Goal: Communication & Community: Answer question/provide support

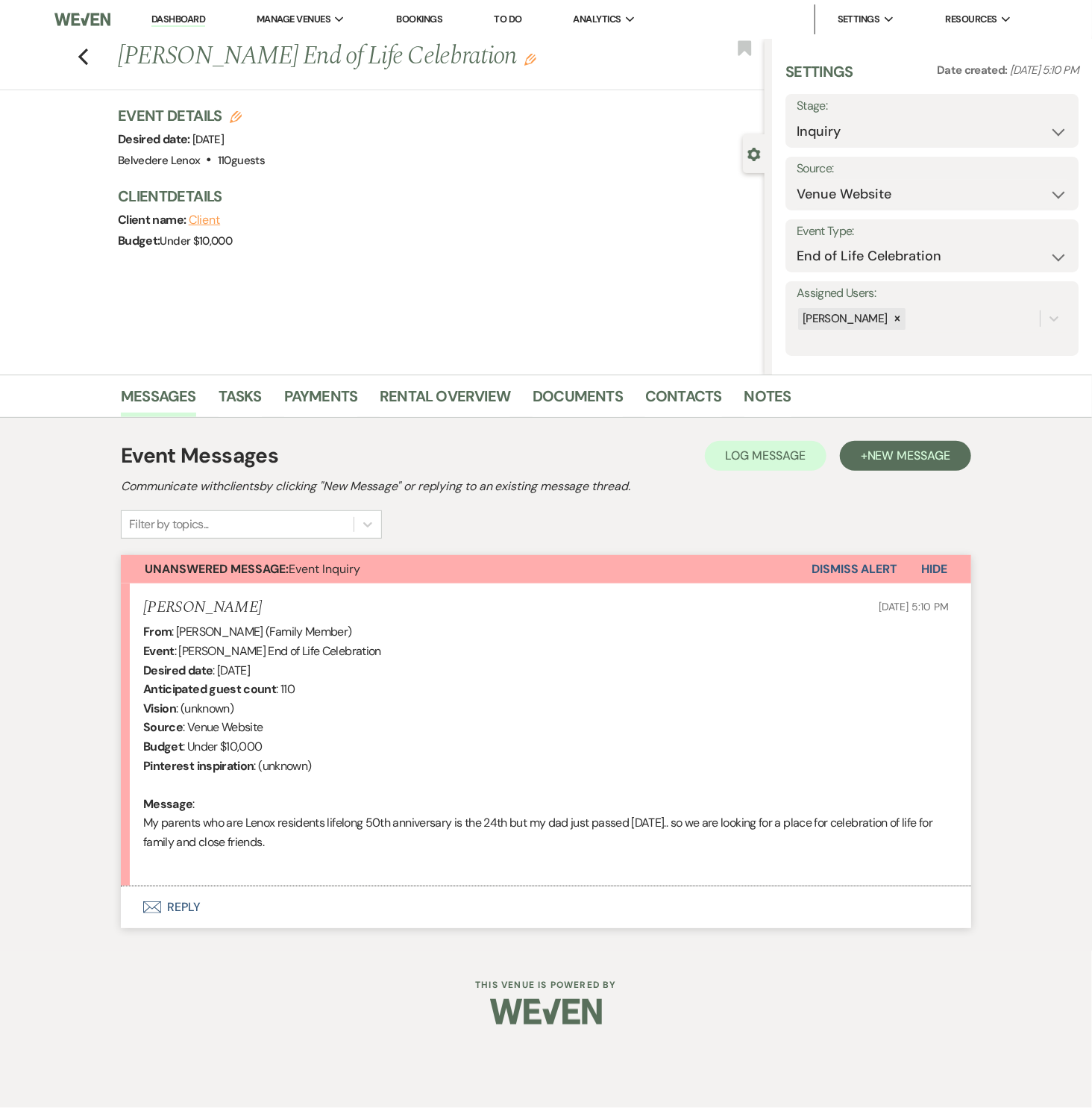
click at [192, 894] on button "Envelope Reply" at bounding box center [546, 907] width 850 height 42
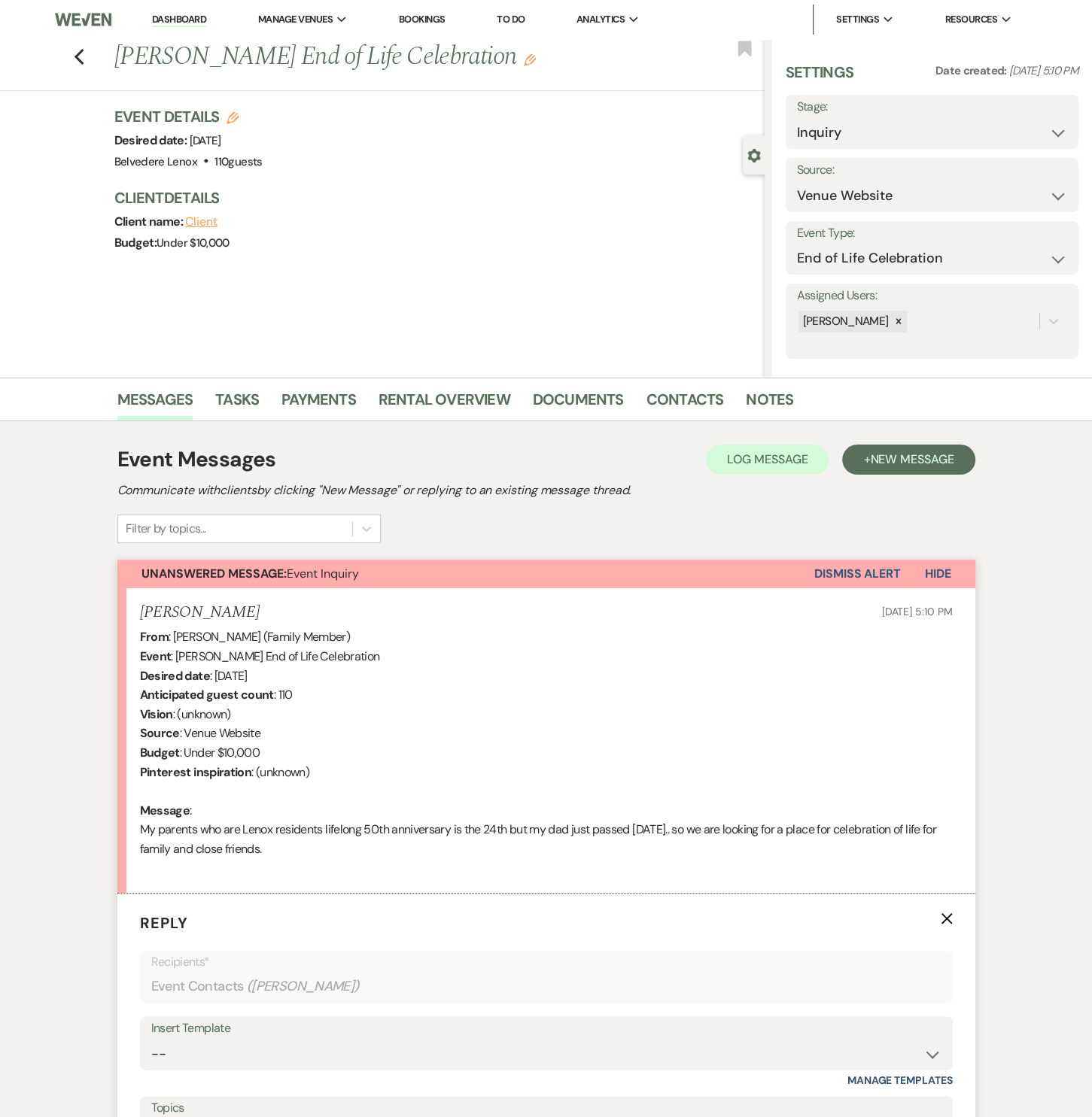
scroll to position [228, 0]
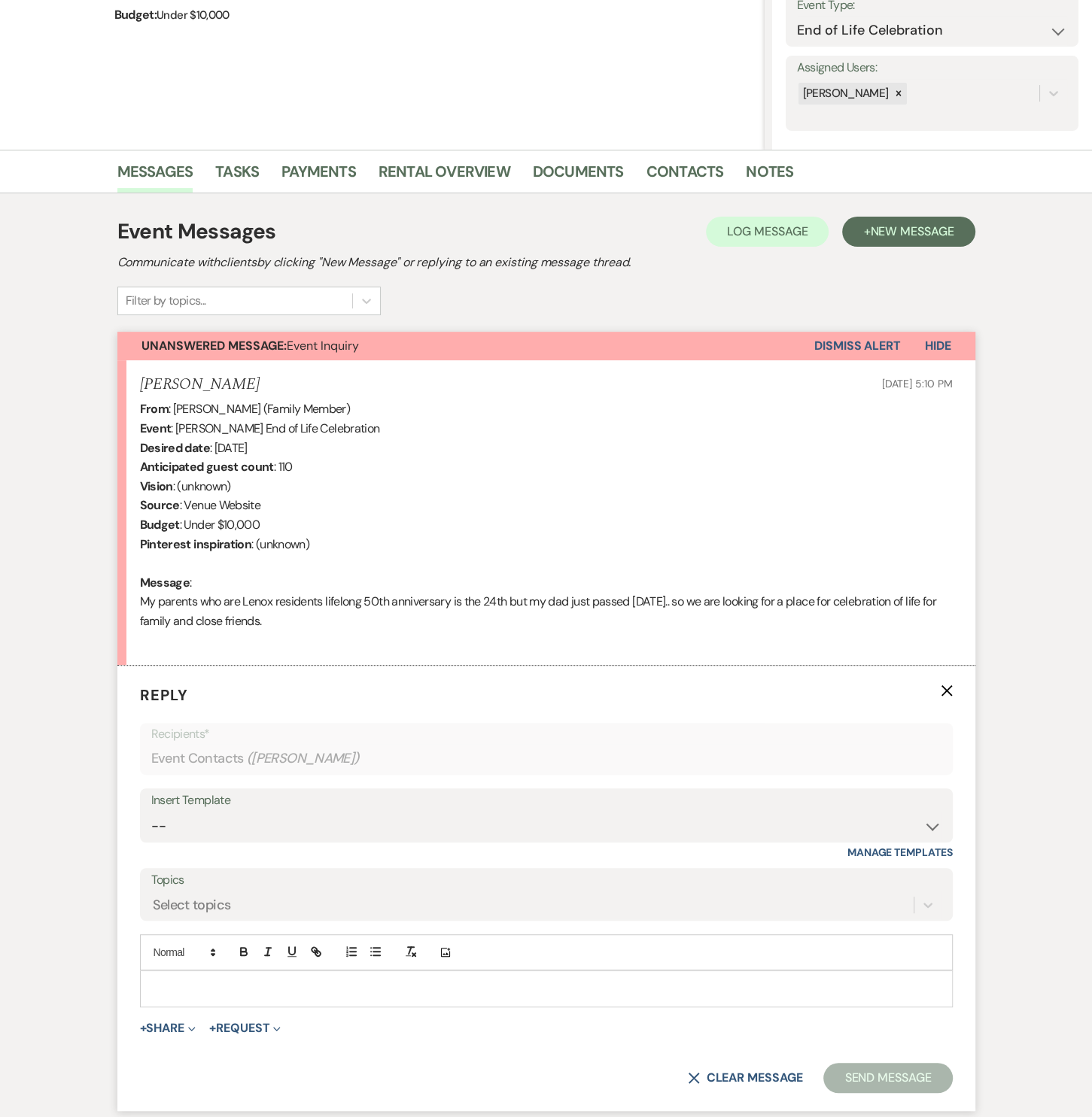
click at [187, 982] on p at bounding box center [546, 989] width 789 height 17
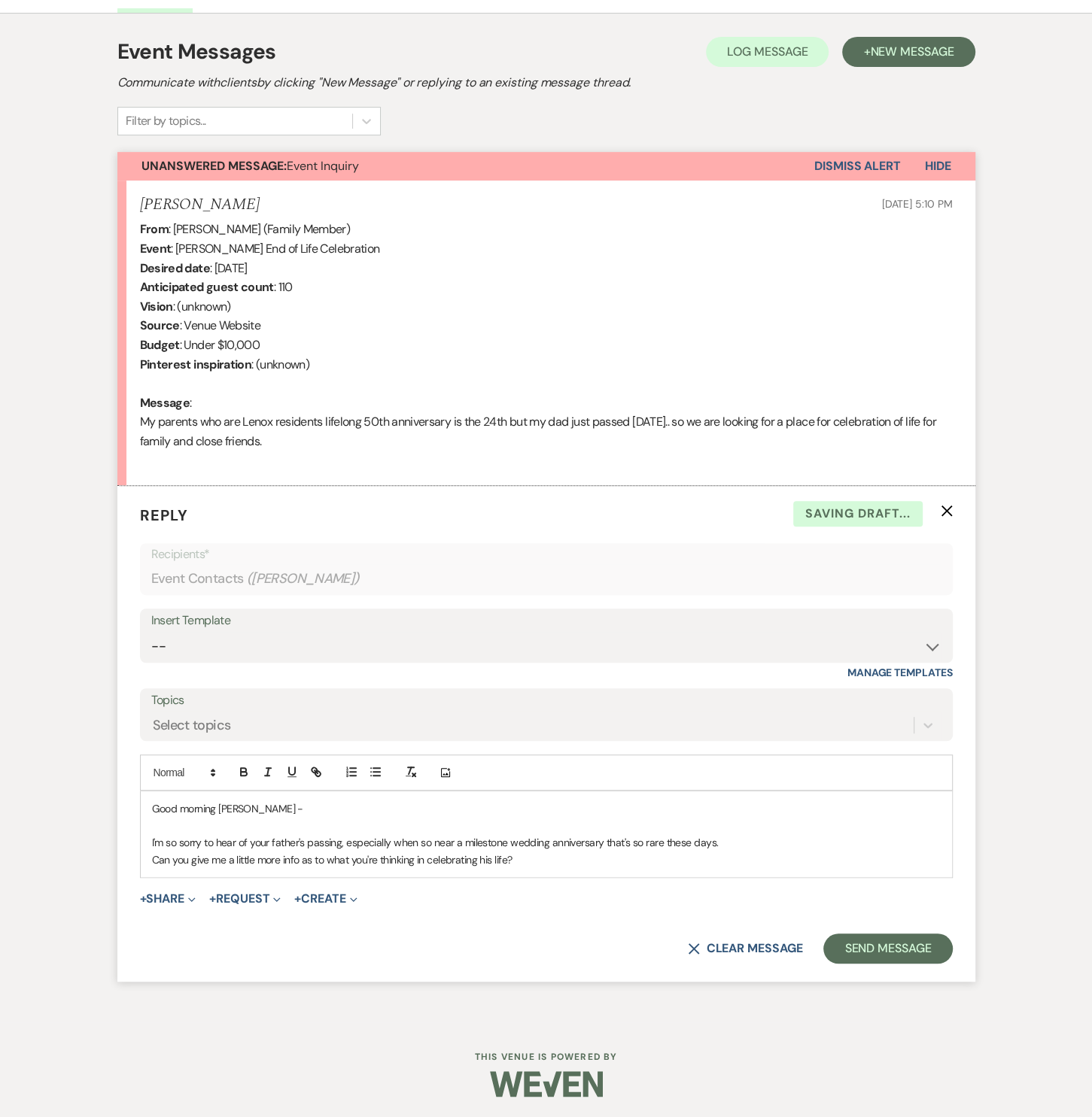
scroll to position [424, 0]
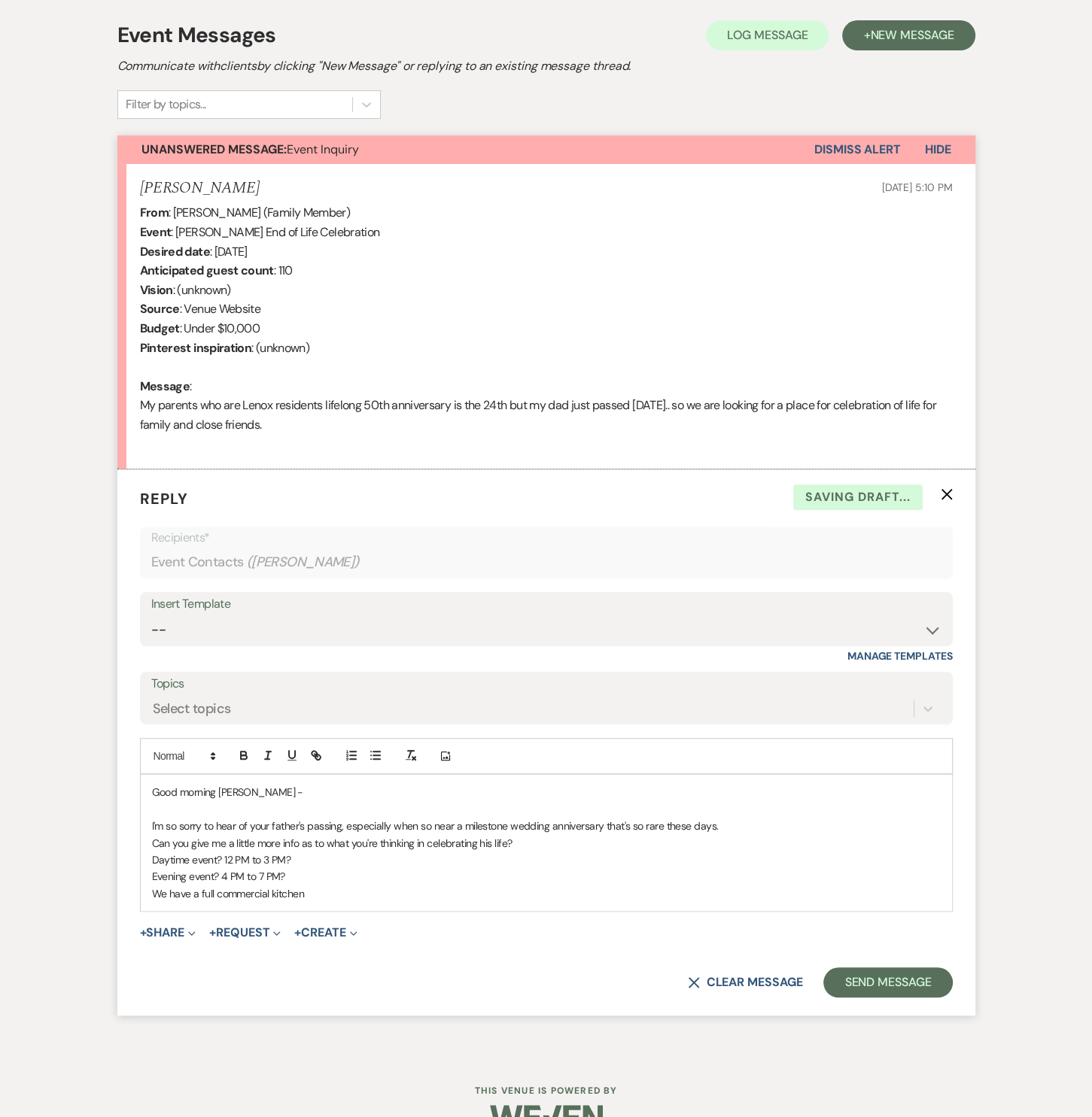
click at [309, 885] on p "We have a full commercial kitchen" at bounding box center [546, 894] width 789 height 17
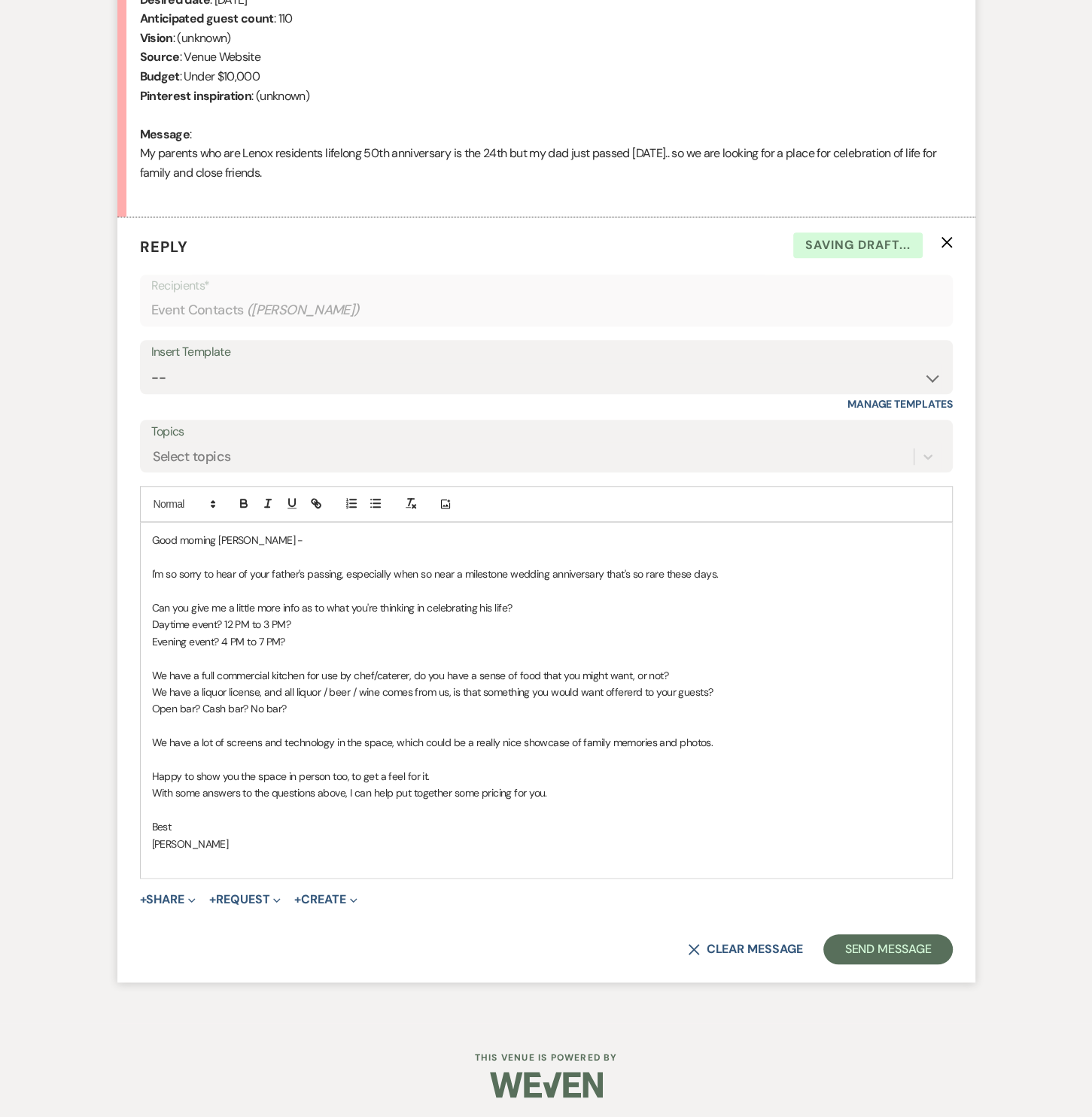
scroll to position [677, 0]
click at [929, 951] on button "Send Message" at bounding box center [887, 949] width 128 height 30
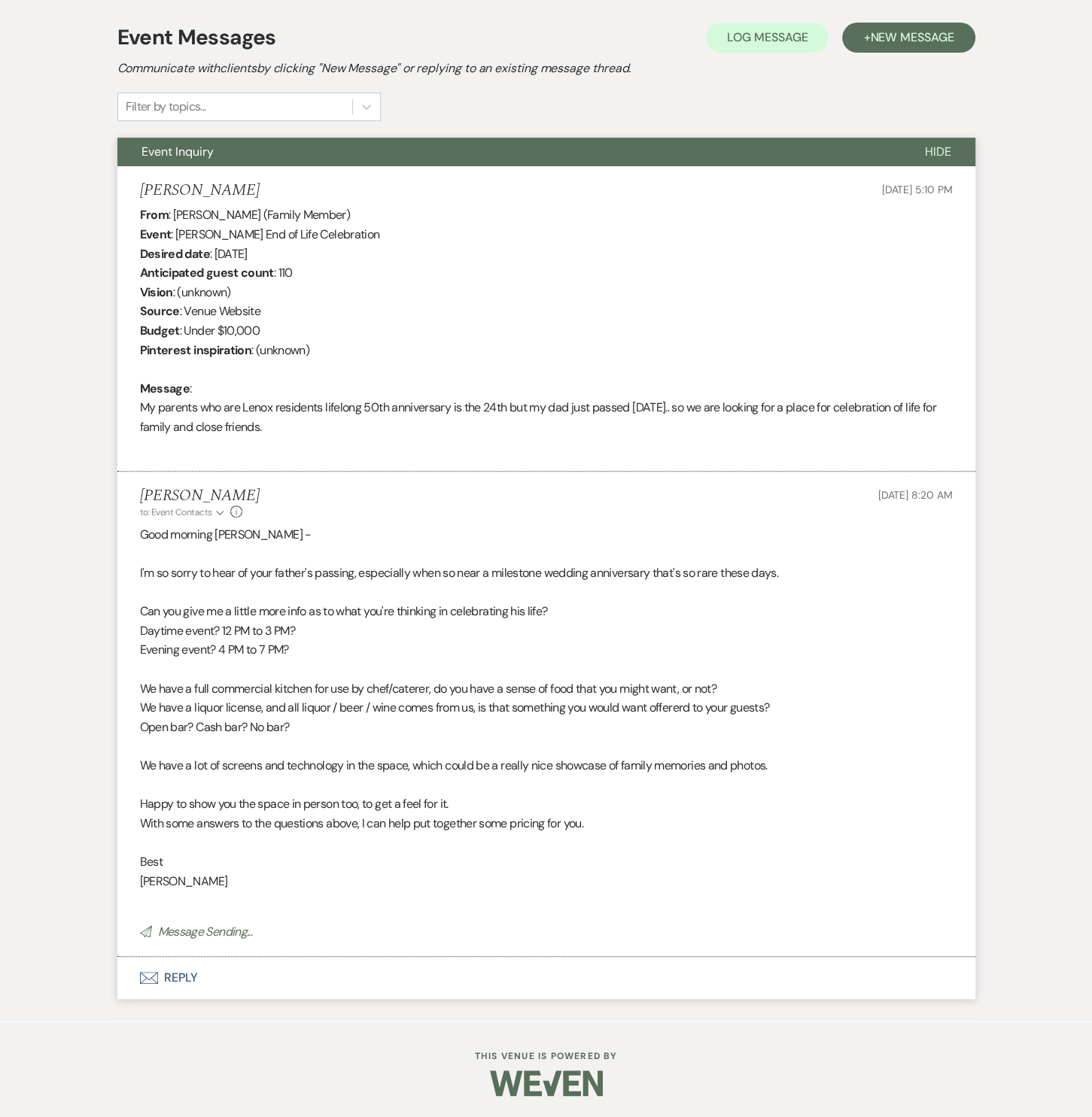
scroll to position [392, 0]
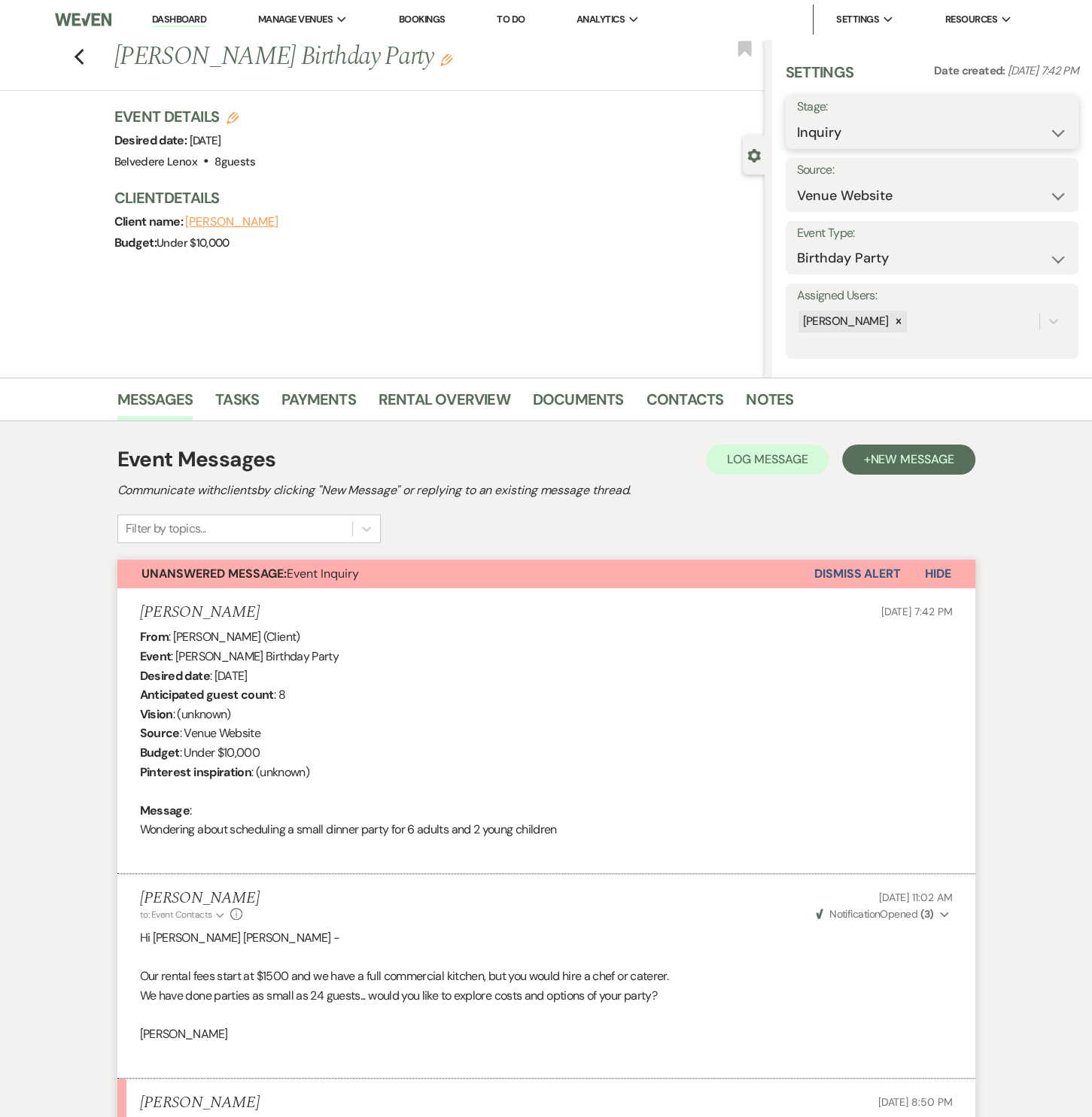
click at [919, 134] on select "Inquiry Follow Up Tour Requested Tour Confirmed Toured Proposal Sent Booked Lost" at bounding box center [932, 133] width 270 height 30
select select "8"
click at [797, 118] on select "Inquiry Follow Up Tour Requested Tour Confirmed Toured Proposal Sent Booked Lost" at bounding box center [932, 133] width 270 height 30
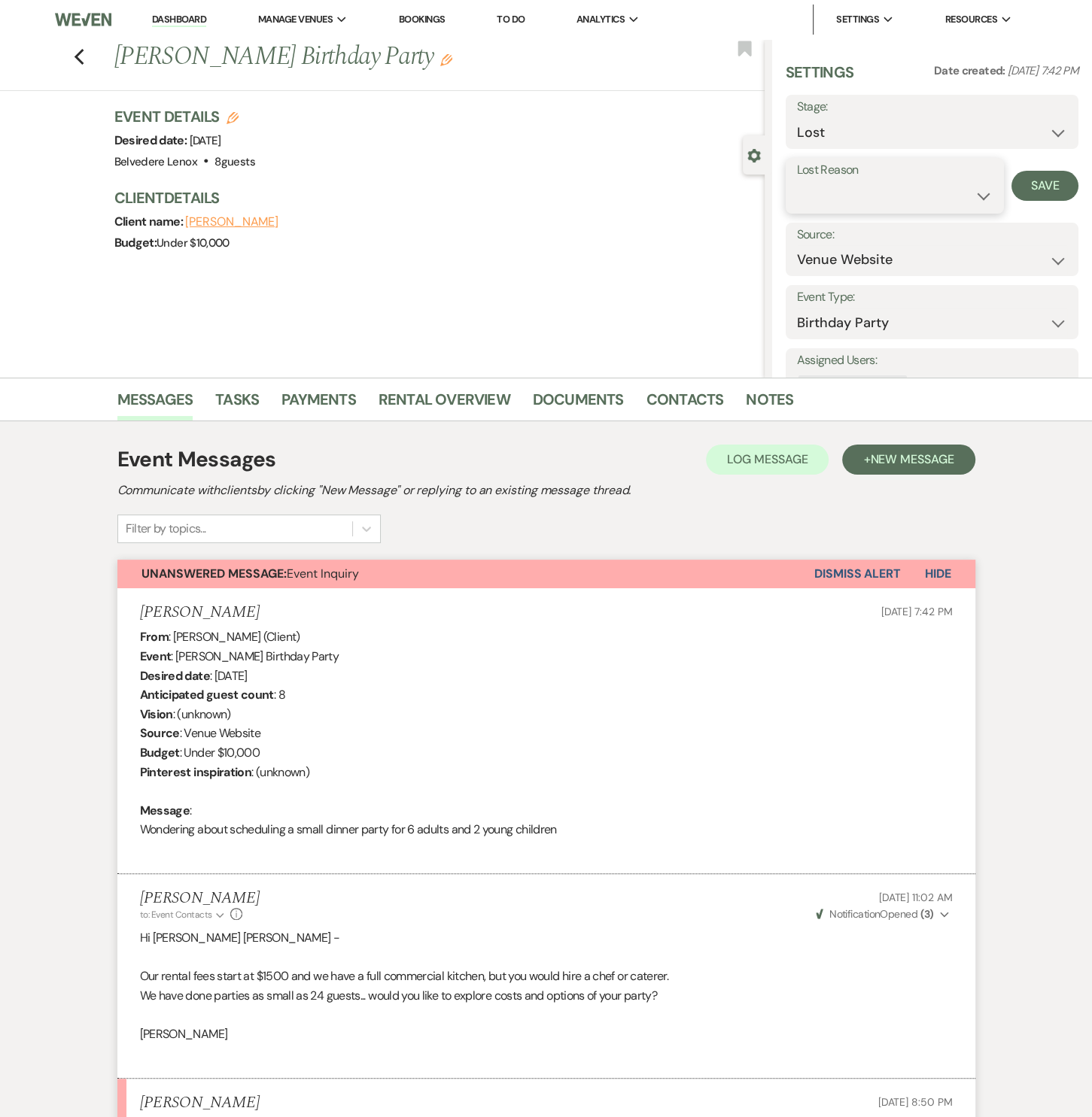
click at [878, 206] on select "Booked Elsewhere Budget Date Unavailable No Response Not a Good Match Capacity …" at bounding box center [895, 196] width 196 height 30
select select "10"
click at [797, 181] on select "Booked Elsewhere Budget Date Unavailable No Response Not a Good Match Capacity …" at bounding box center [895, 196] width 196 height 30
click at [1032, 183] on button "Save" at bounding box center [1045, 186] width 67 height 30
click at [841, 569] on button "Dismiss Alert" at bounding box center [857, 574] width 87 height 29
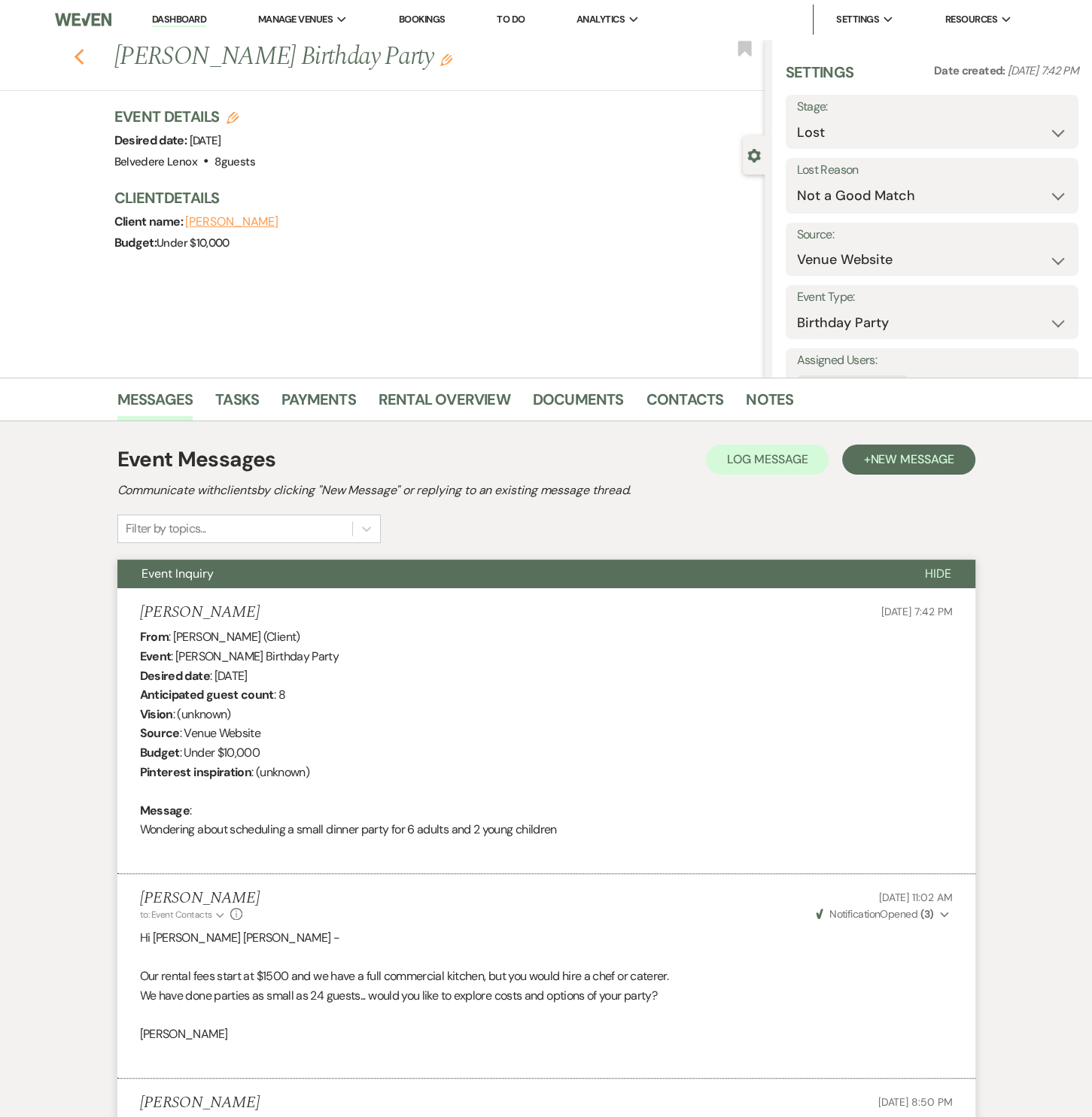
click at [85, 60] on icon "Previous" at bounding box center [79, 57] width 11 height 18
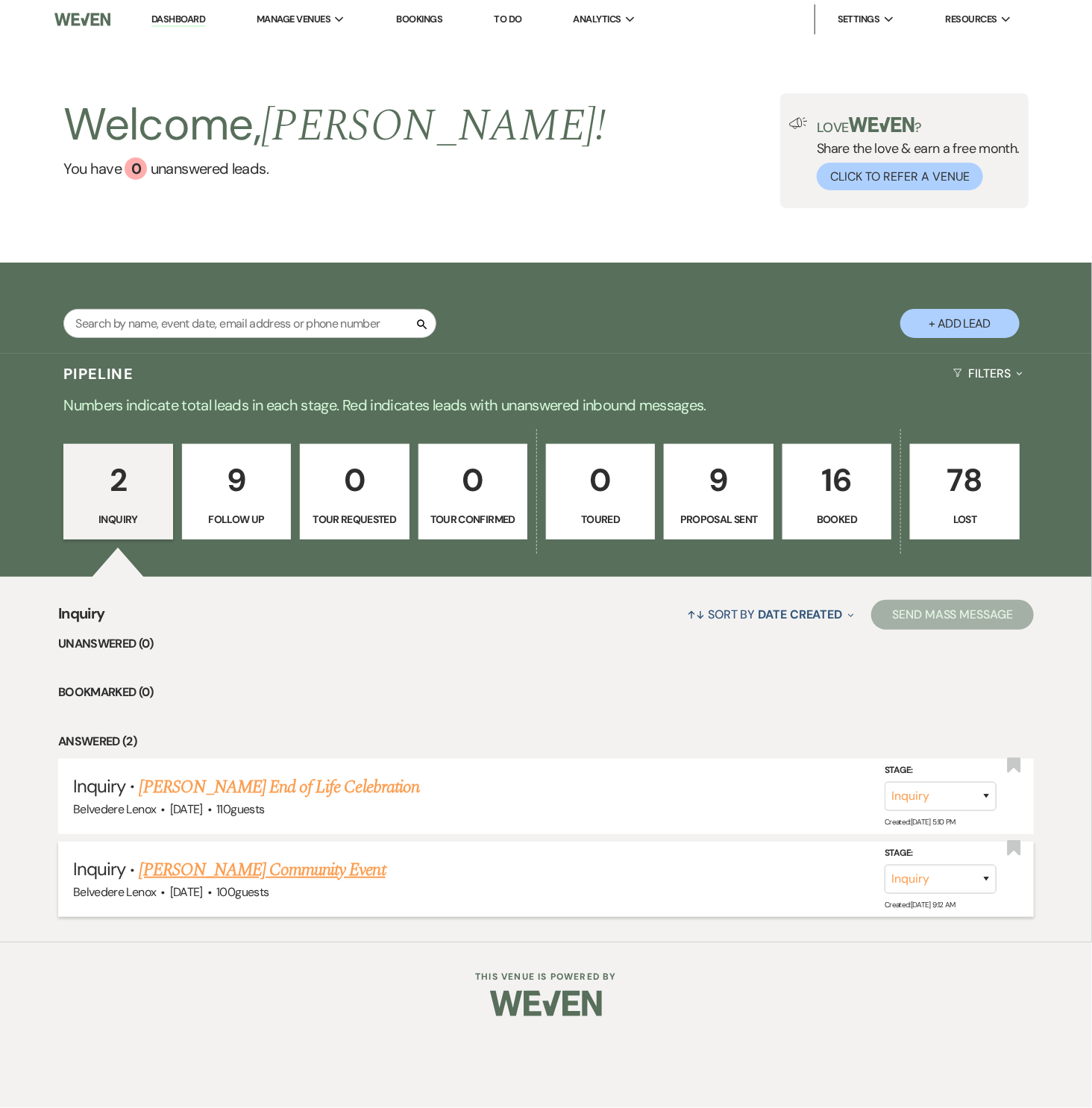
click at [352, 869] on link "Diane Degiacomo's Community Event" at bounding box center [262, 870] width 246 height 27
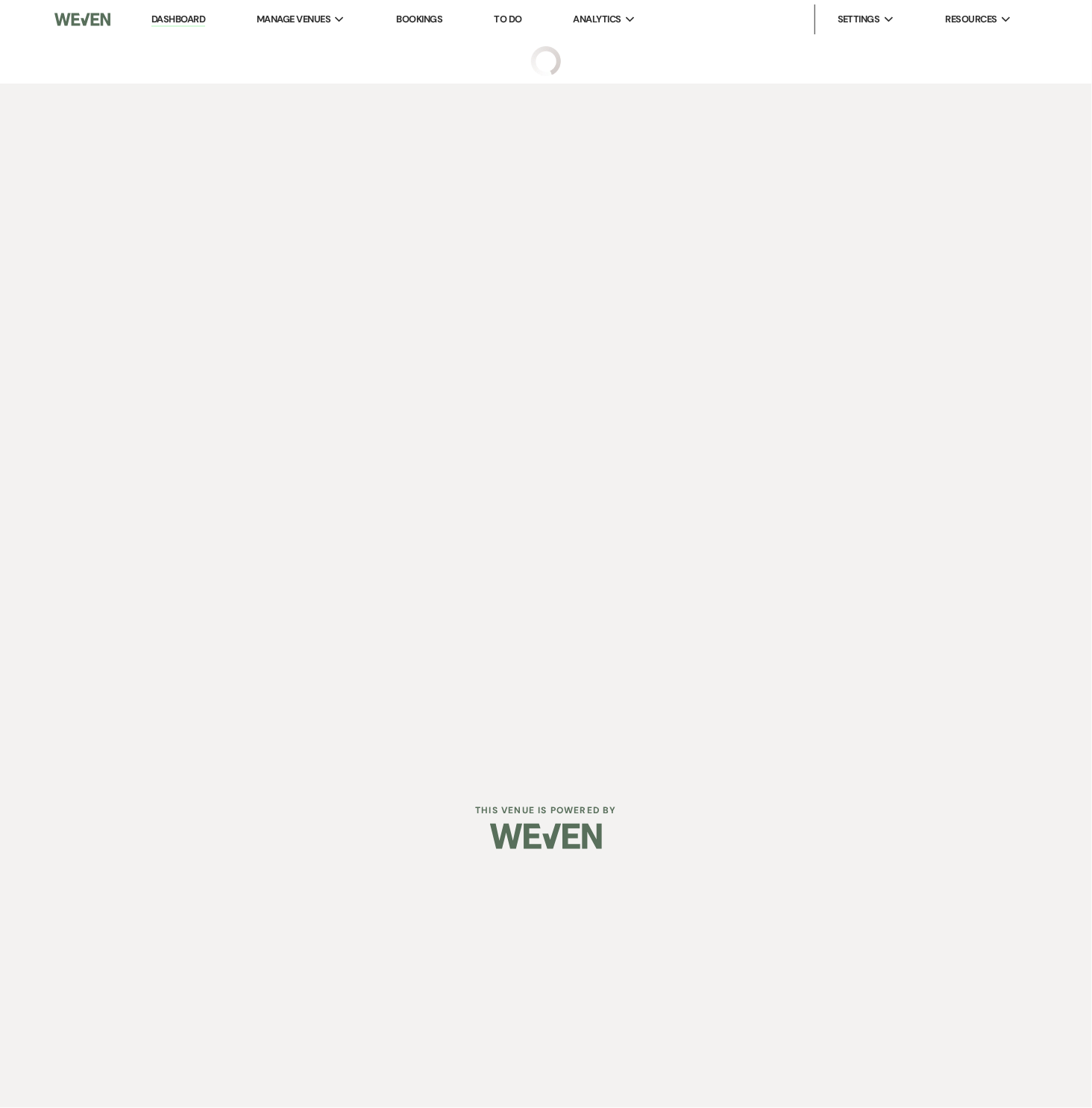
select select "7"
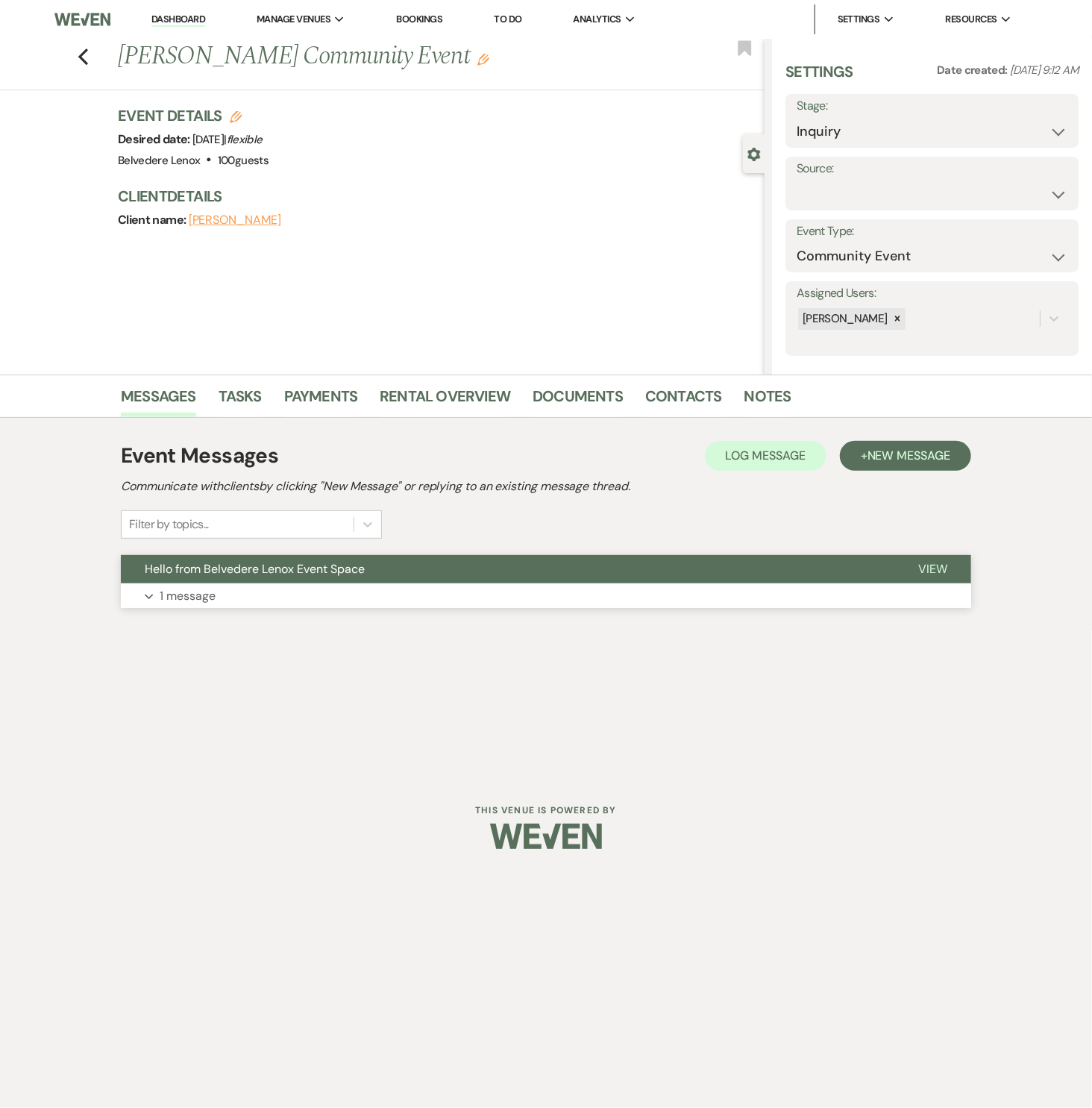
click at [208, 600] on p "1 message" at bounding box center [187, 596] width 56 height 19
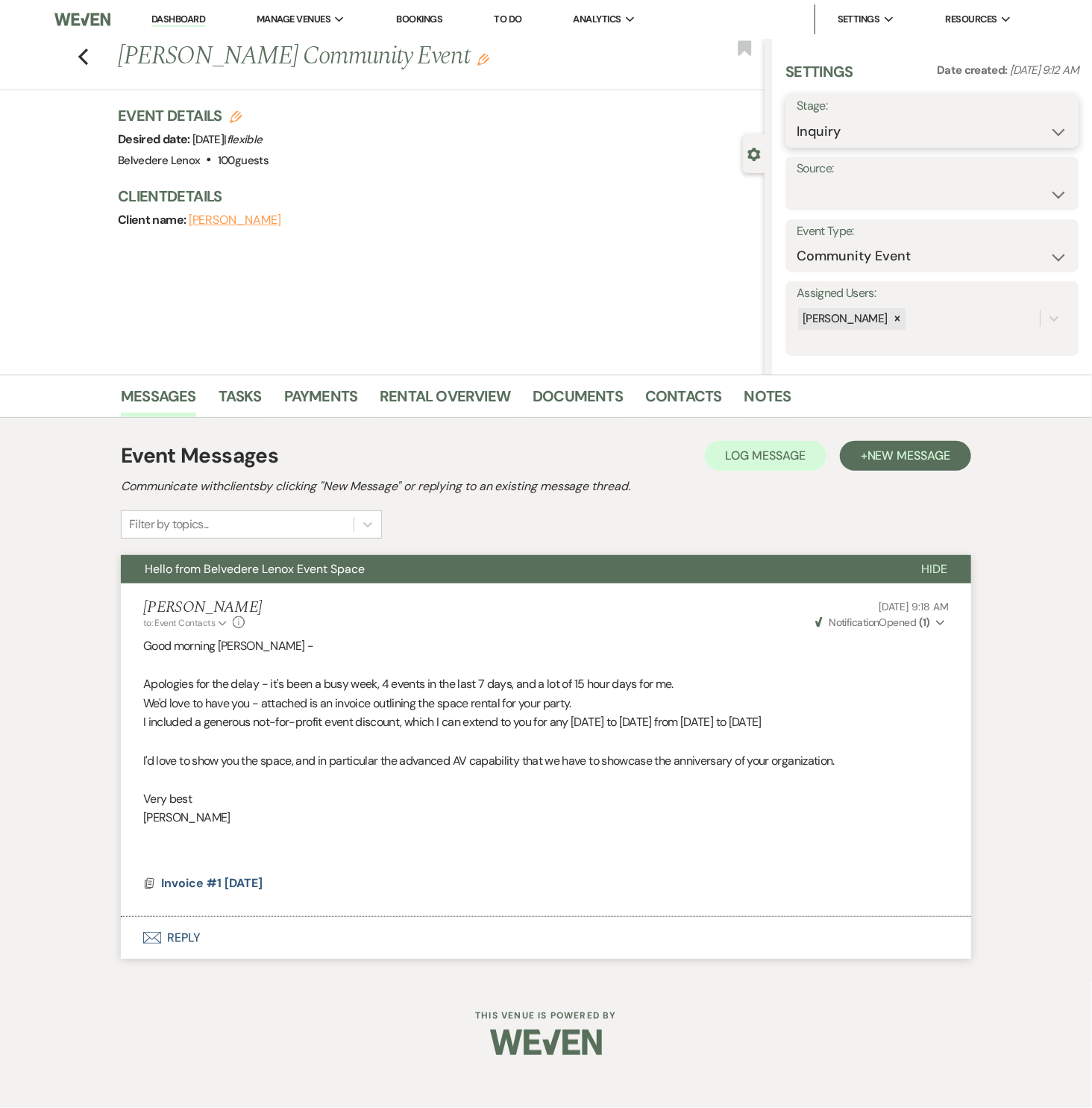
click at [968, 131] on select "Inquiry Follow Up Tour Requested Tour Confirmed Toured Proposal Sent Booked Lost" at bounding box center [932, 132] width 271 height 30
click at [540, 179] on div "Event Details Edit Desired date: Thursday, June 4th, 2026 | flexible Venue: Bel…" at bounding box center [441, 175] width 647 height 140
click at [82, 58] on use "button" at bounding box center [83, 57] width 10 height 17
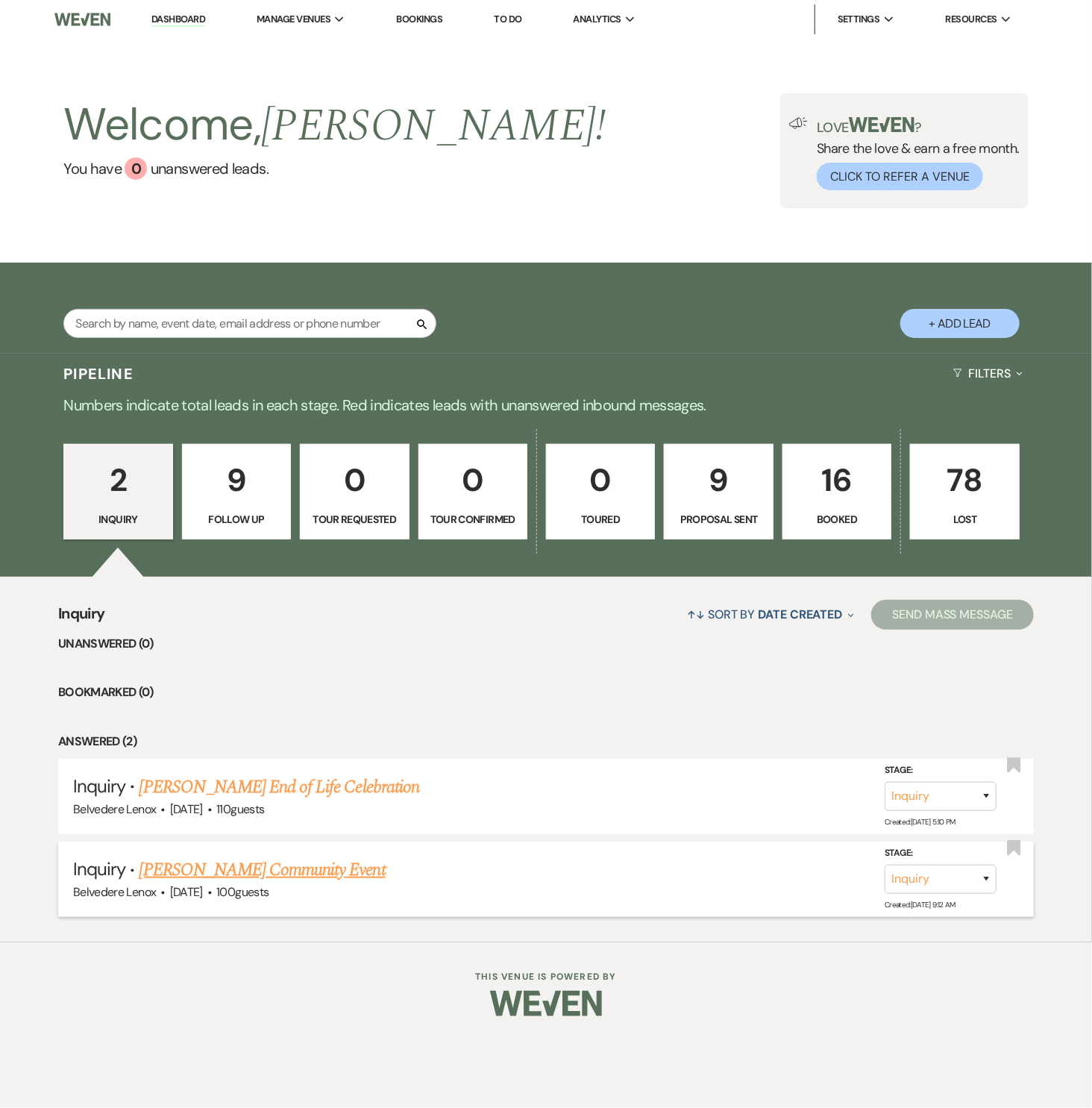
click at [307, 866] on link "Diane Degiacomo's Community Event" at bounding box center [262, 870] width 246 height 27
select select "7"
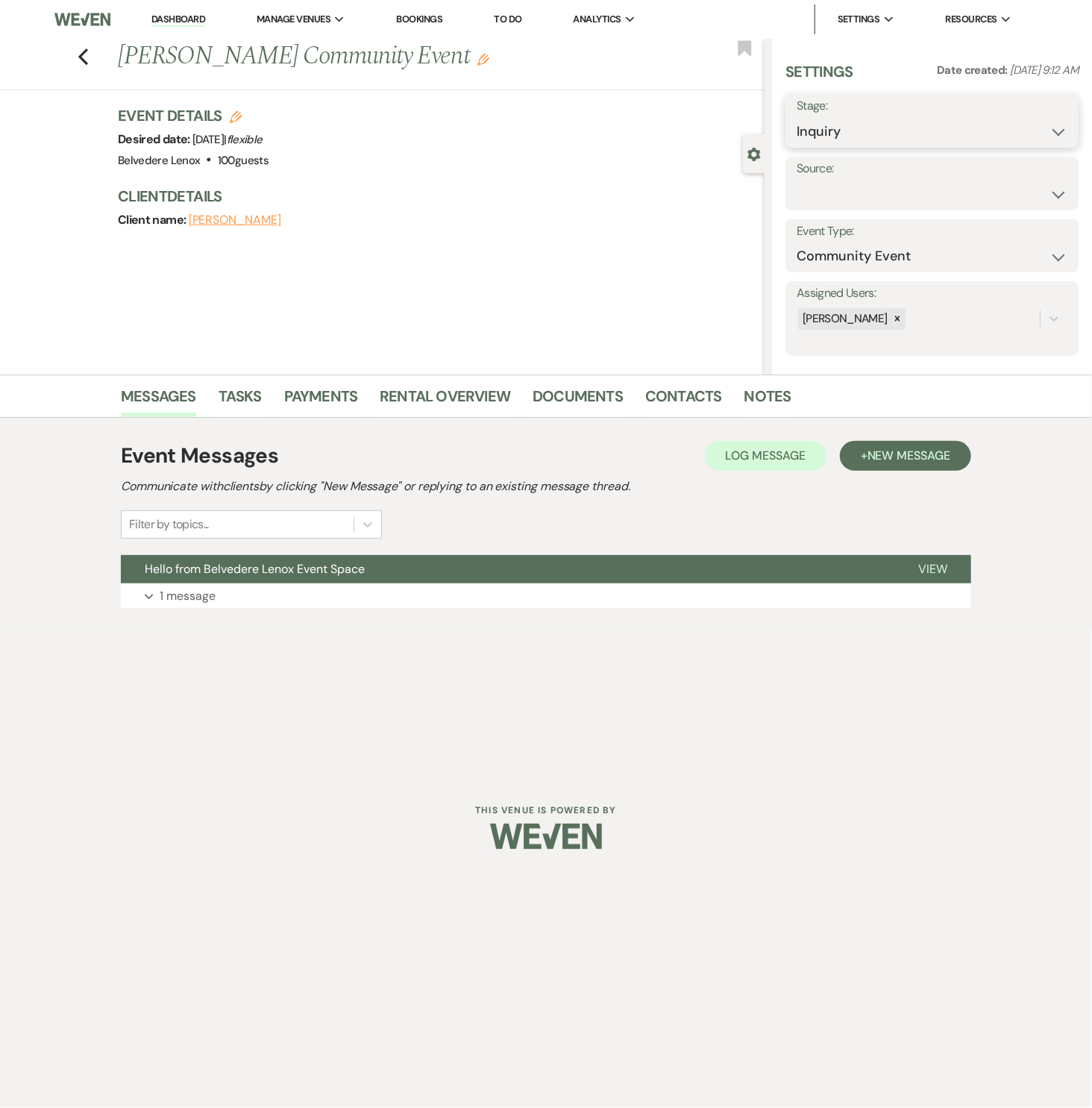
click at [903, 129] on select "Inquiry Follow Up Tour Requested Tour Confirmed Toured Proposal Sent Booked Lost" at bounding box center [932, 132] width 271 height 30
select select "2"
click at [797, 117] on select "Inquiry Follow Up Tour Requested Tour Confirmed Toured Proposal Sent Booked Lost" at bounding box center [932, 132] width 271 height 30
click at [1032, 117] on button "Save" at bounding box center [1049, 121] width 61 height 30
click at [87, 63] on use "button" at bounding box center [83, 57] width 10 height 17
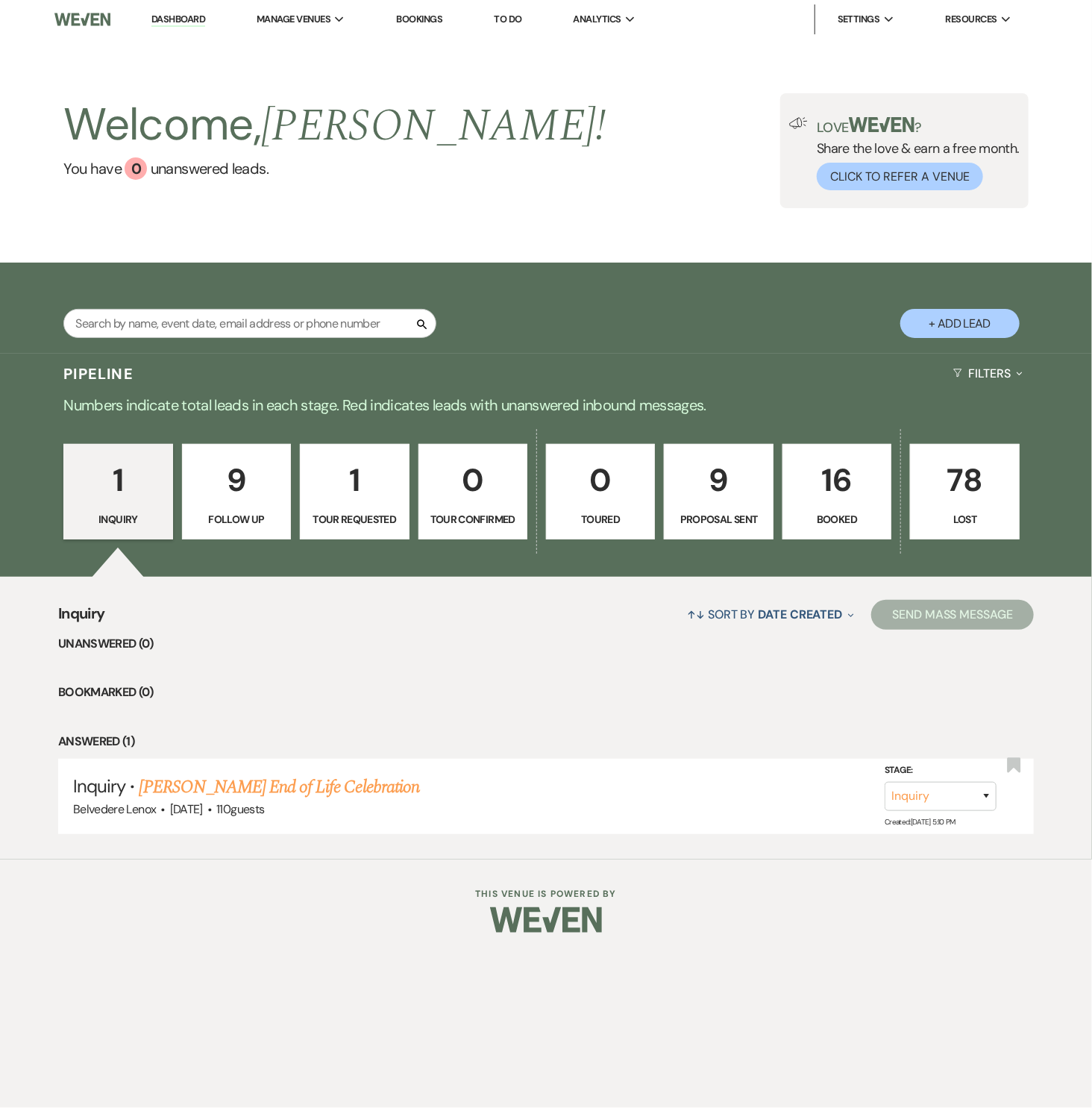
click at [713, 499] on p "9" at bounding box center [718, 480] width 89 height 50
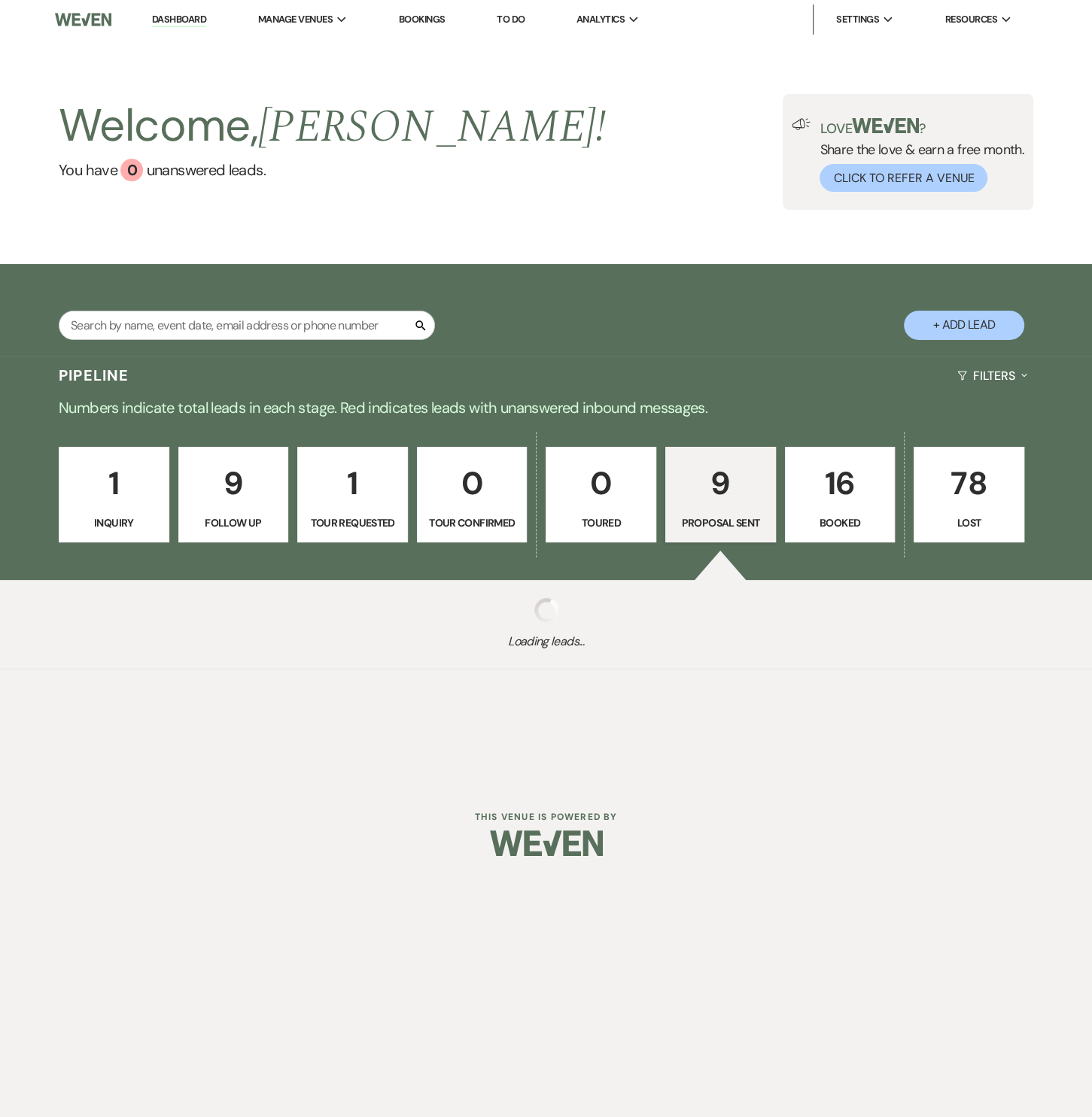
select select "6"
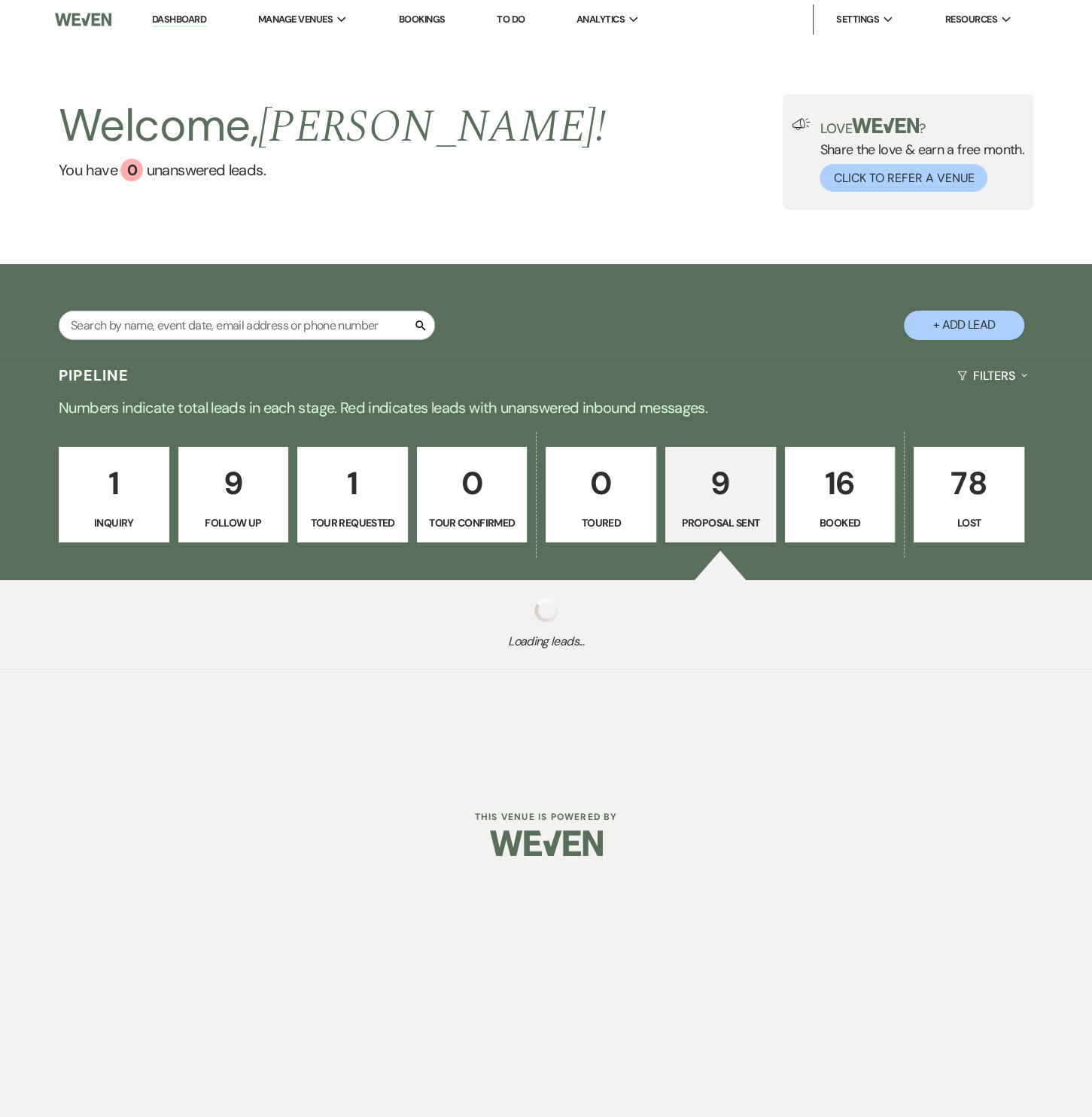
select select "6"
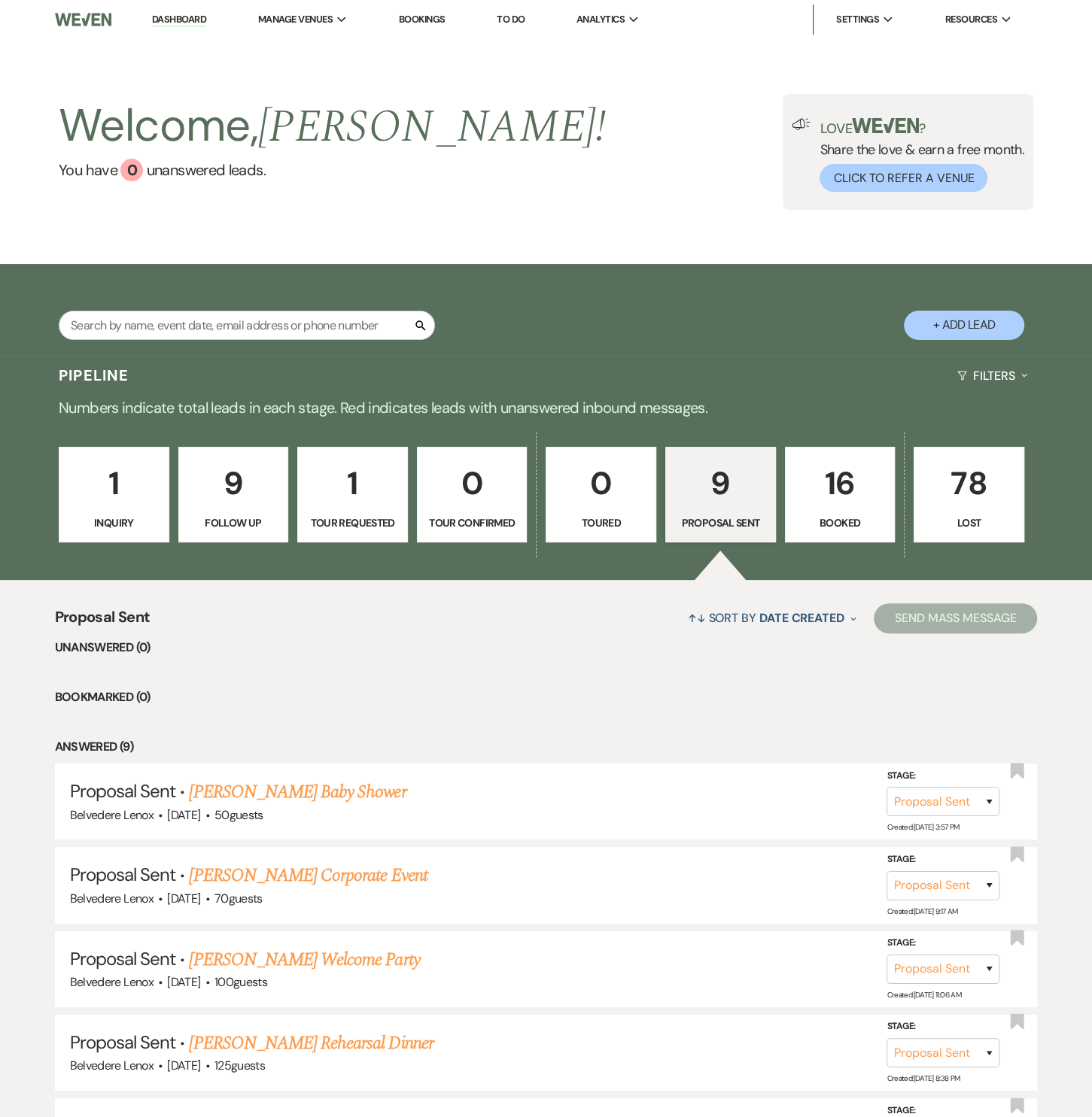
click at [136, 519] on p "Inquiry" at bounding box center [114, 523] width 91 height 17
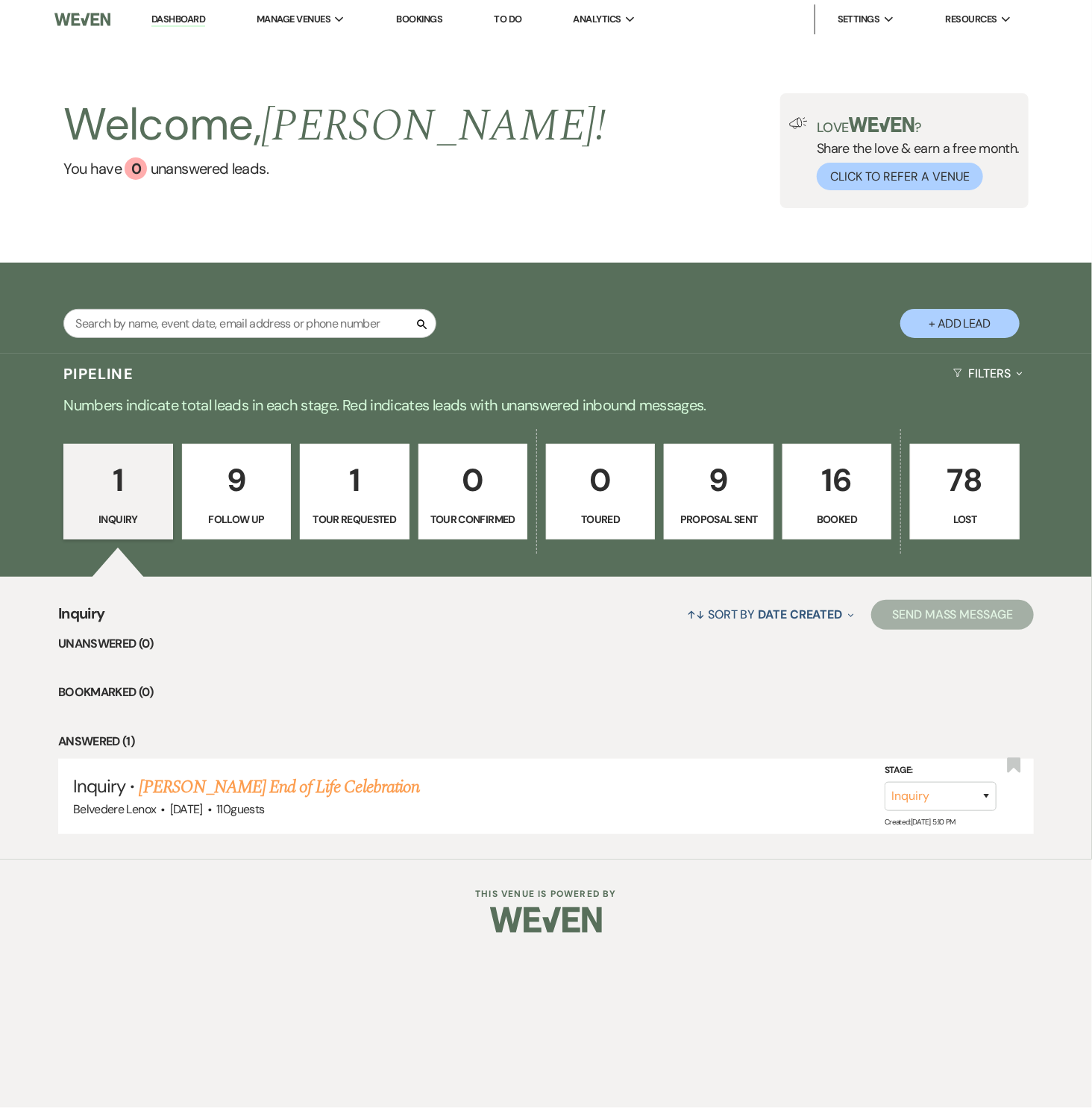
click at [755, 518] on p "Proposal Sent" at bounding box center [718, 519] width 89 height 17
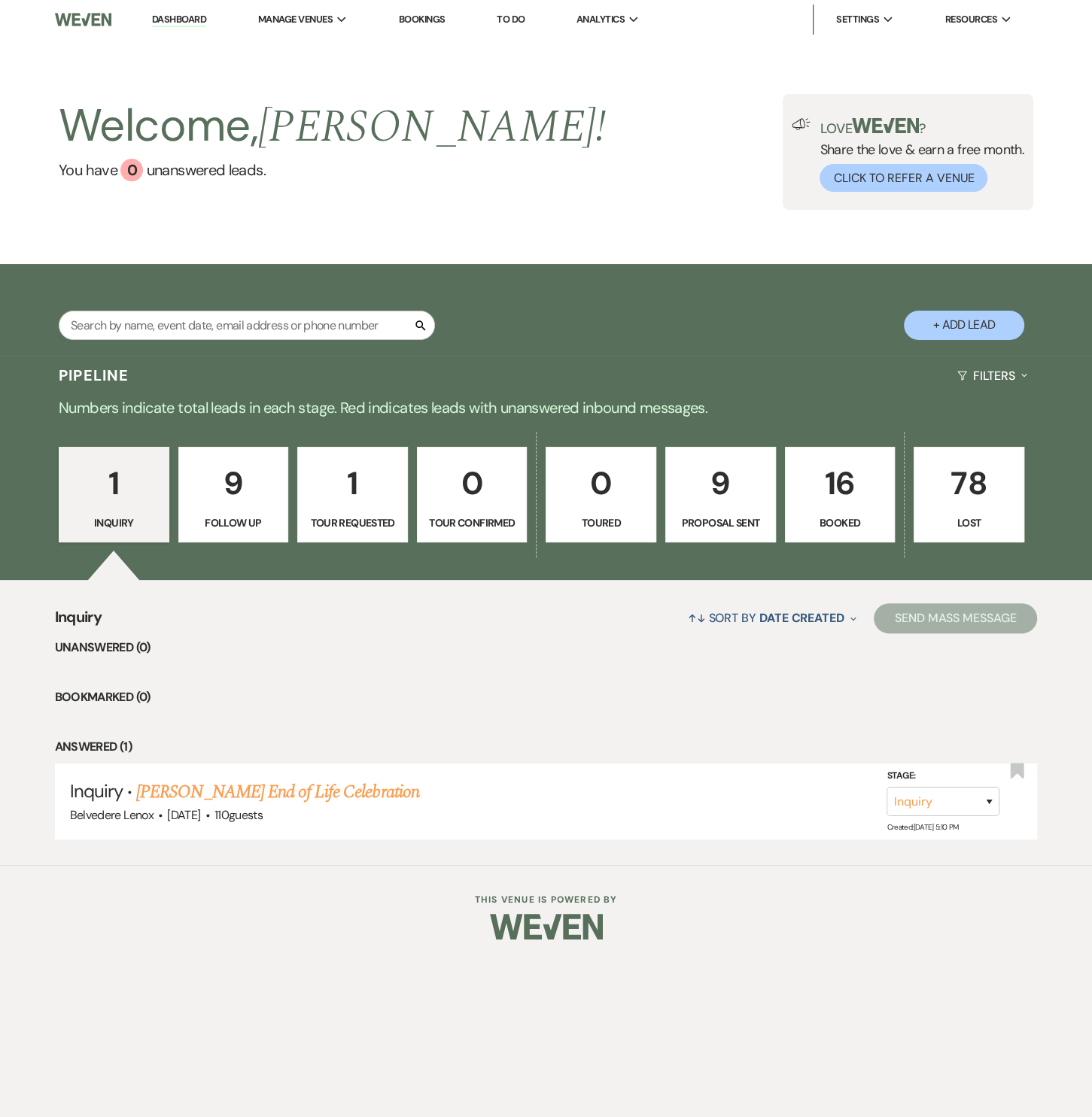
select select "6"
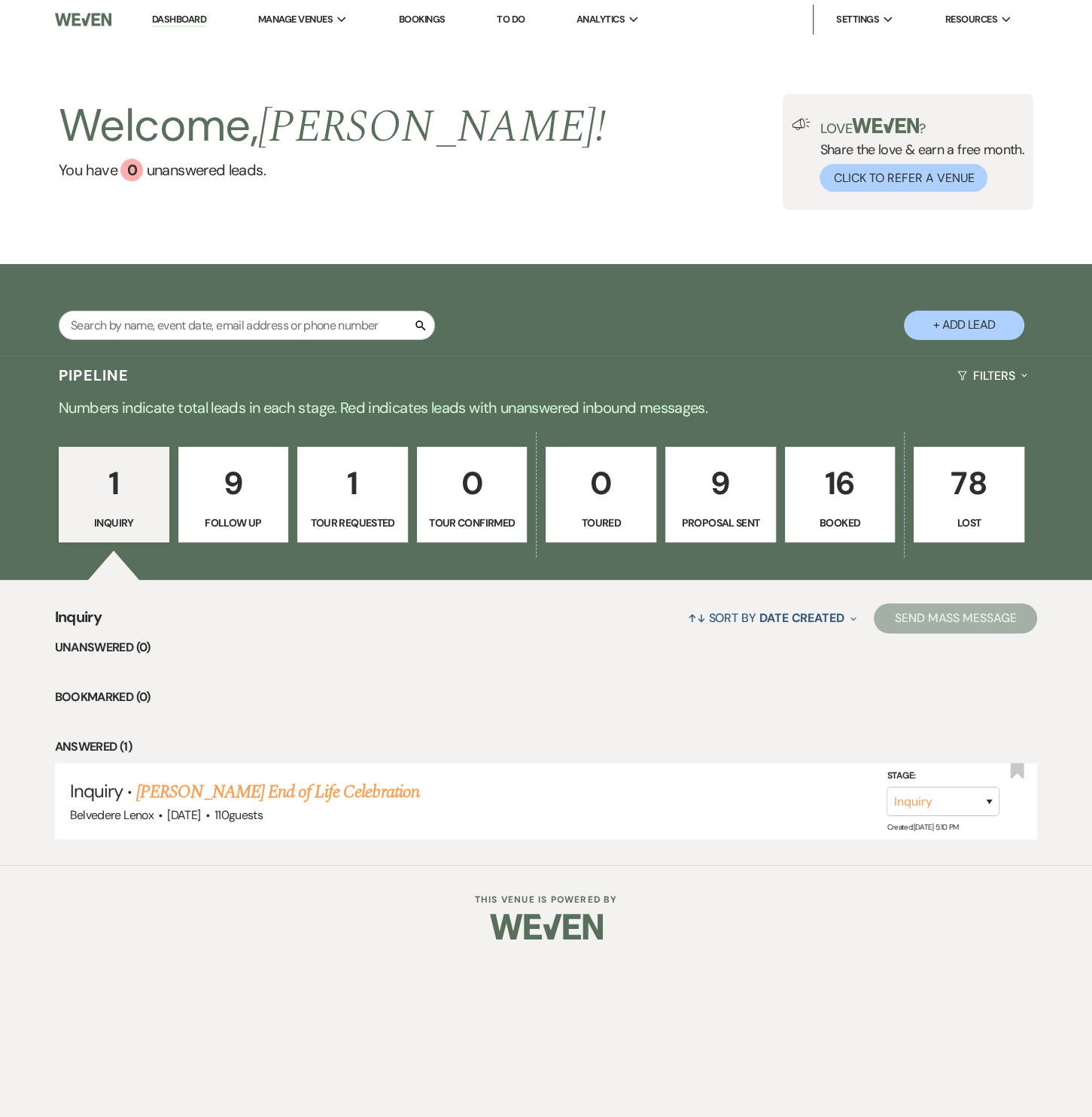
select select "6"
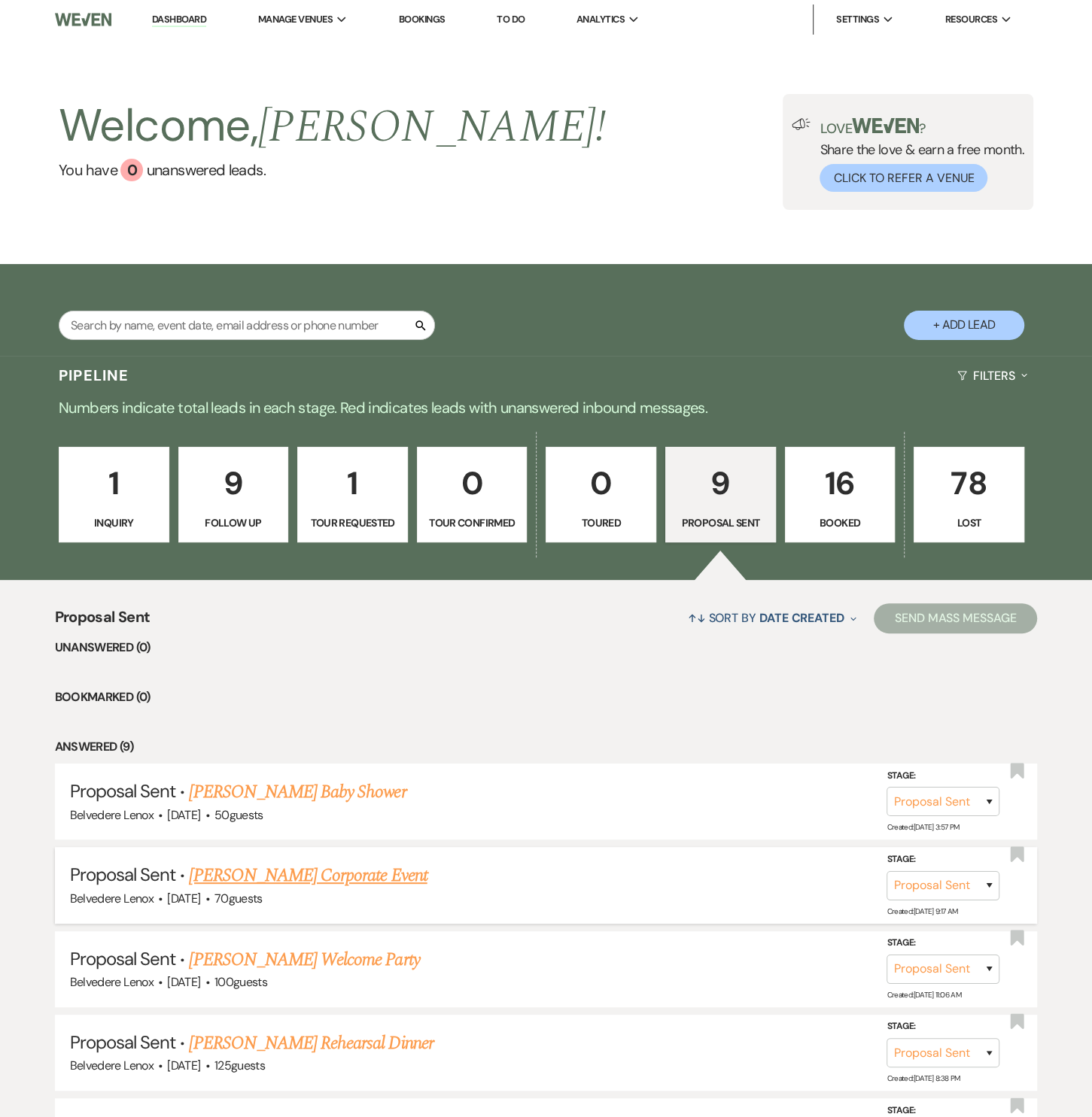
click at [280, 884] on link "Brad Morawski's Corporate Event" at bounding box center [308, 875] width 238 height 27
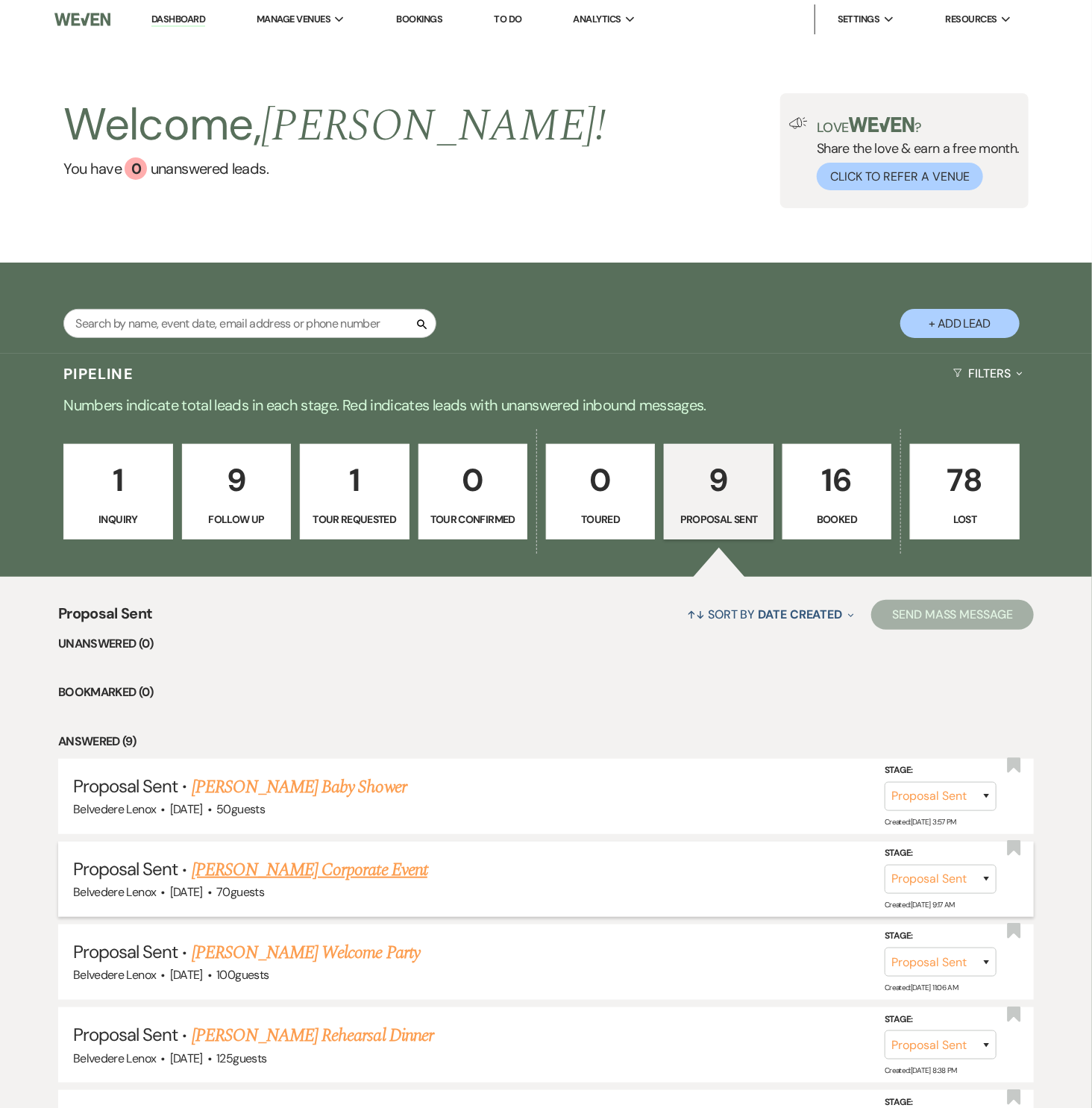
select select "6"
select select "12"
select select "9"
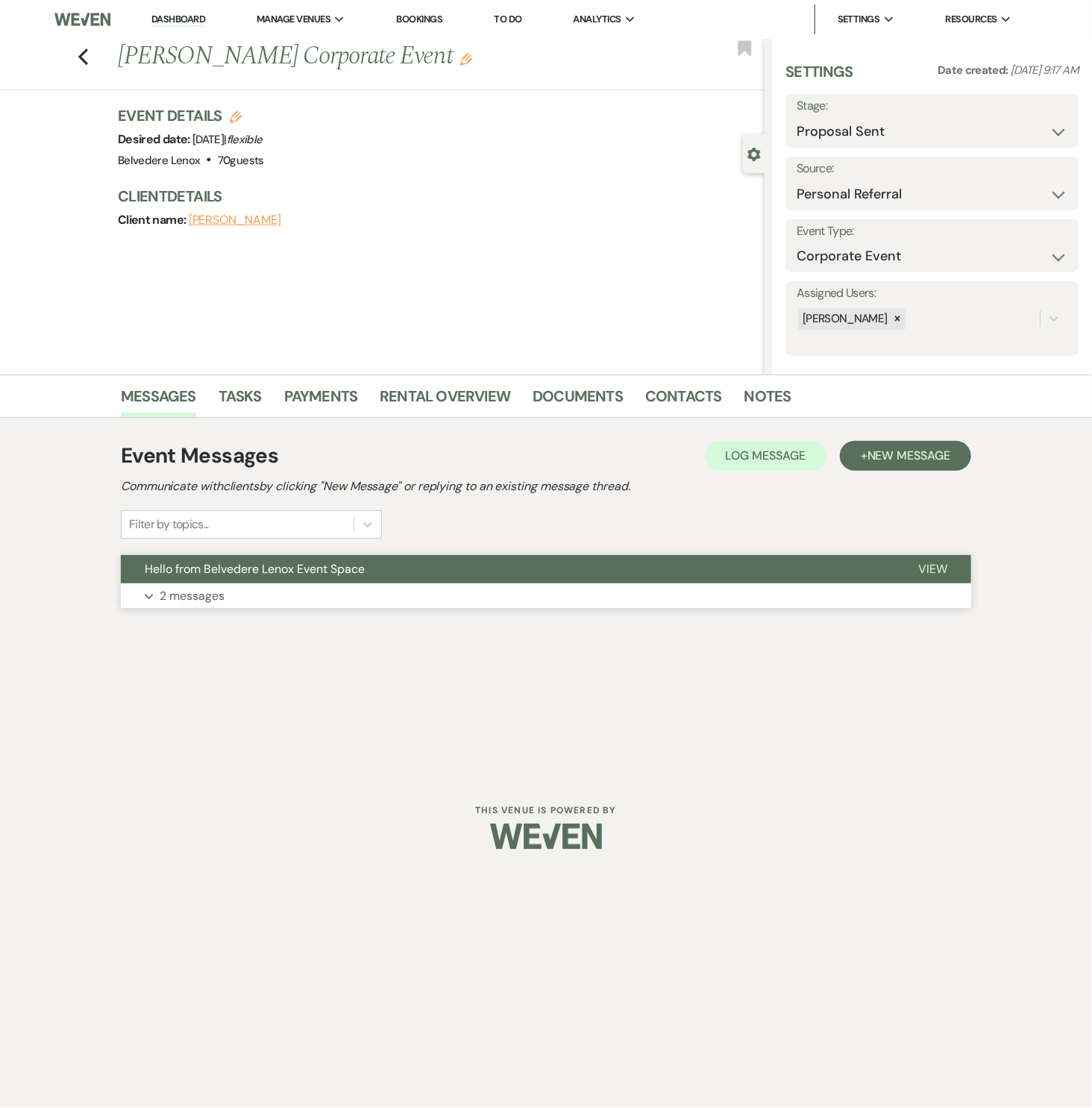
click at [187, 599] on p "2 messages" at bounding box center [192, 596] width 65 height 19
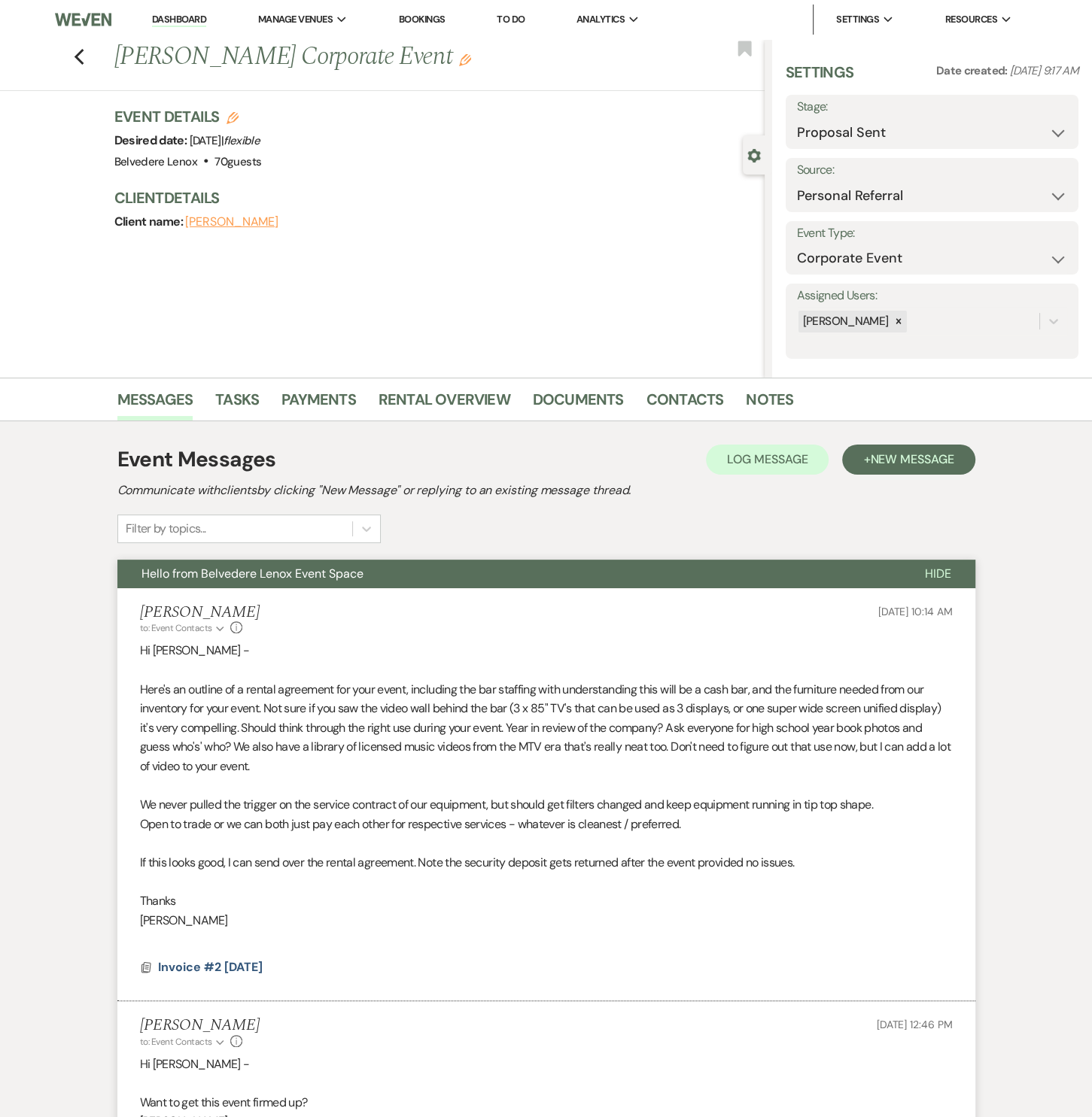
scroll to position [209, 0]
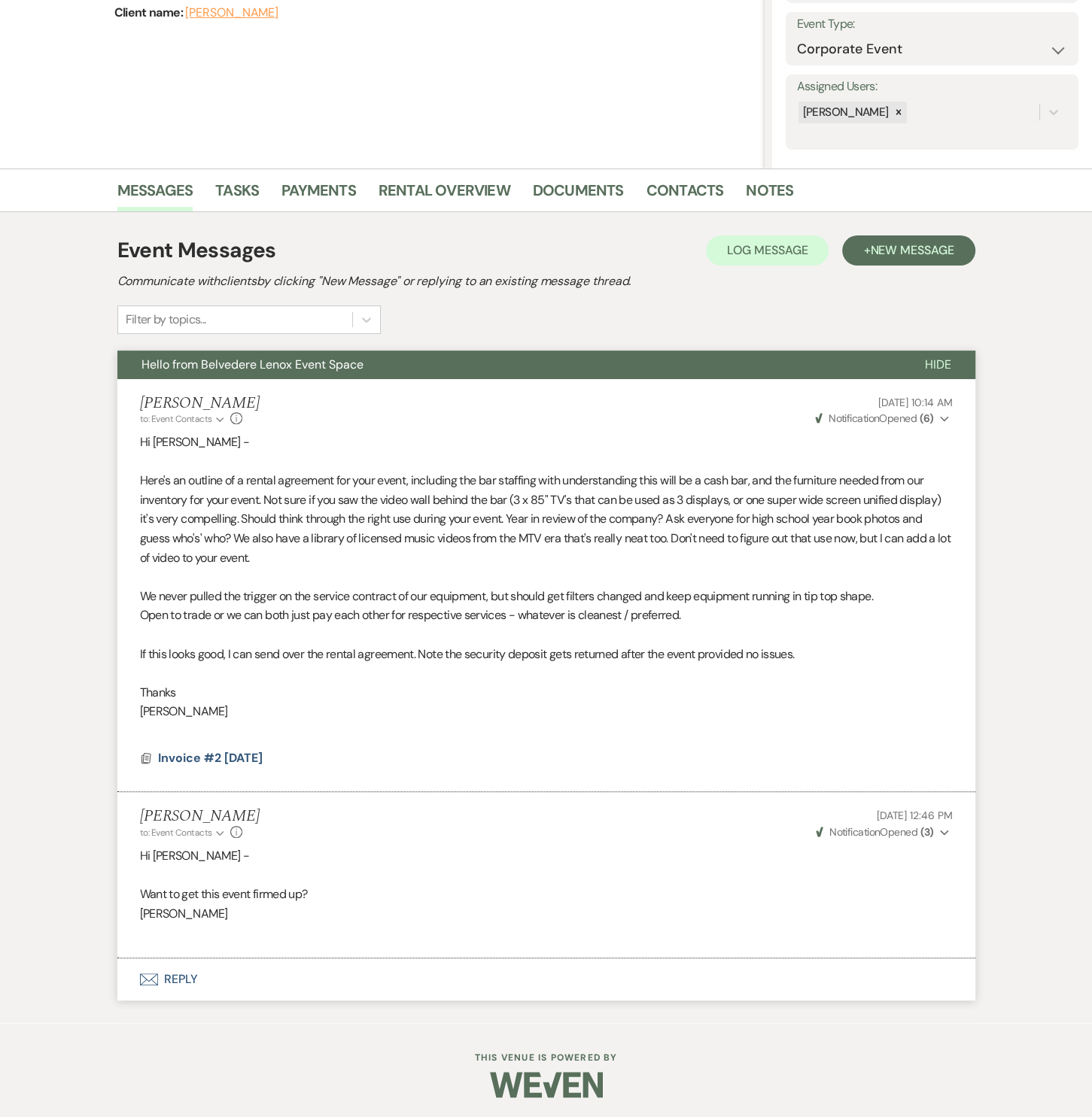
click at [193, 978] on button "Envelope Reply" at bounding box center [546, 979] width 858 height 42
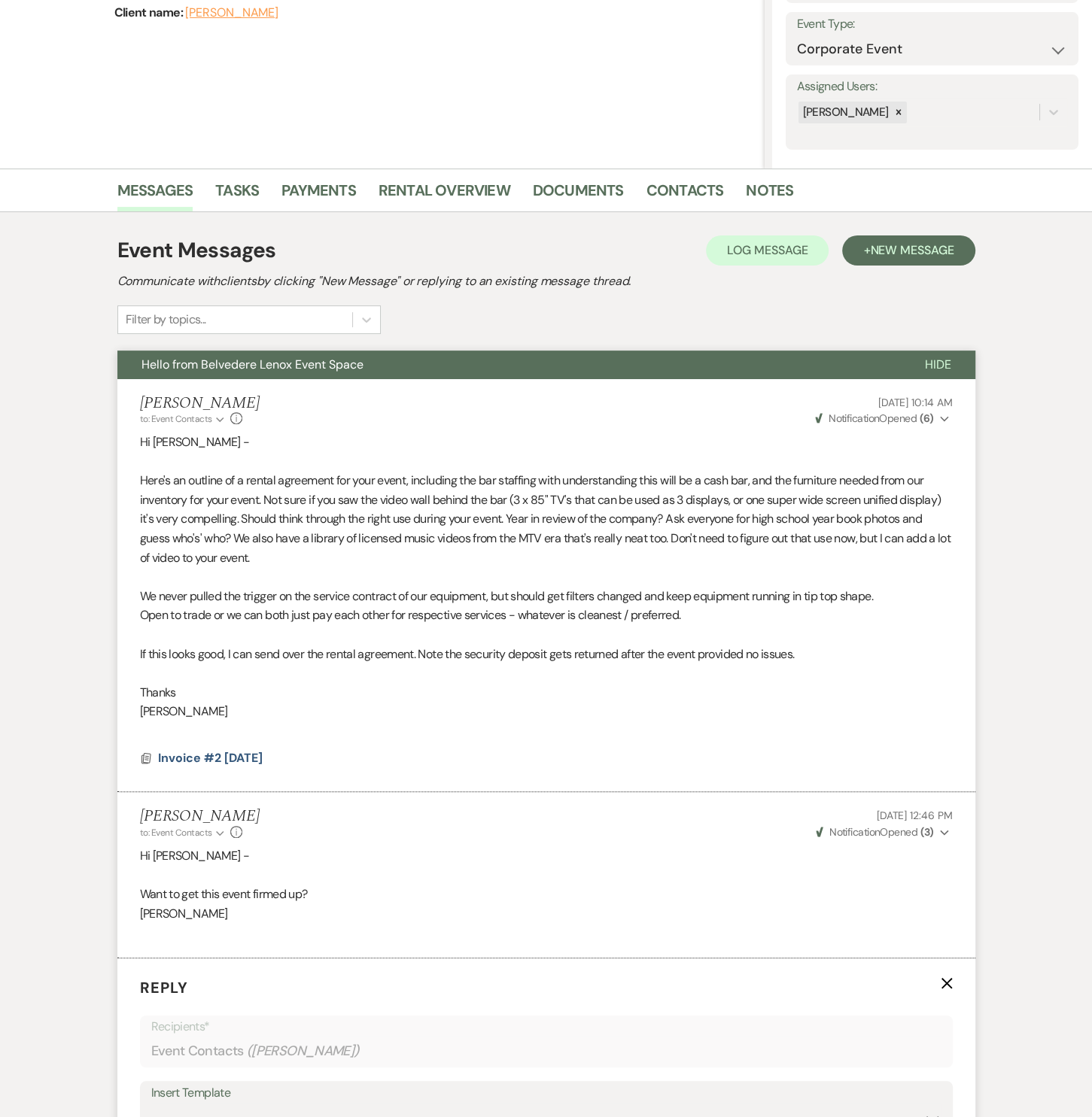
scroll to position [437, 0]
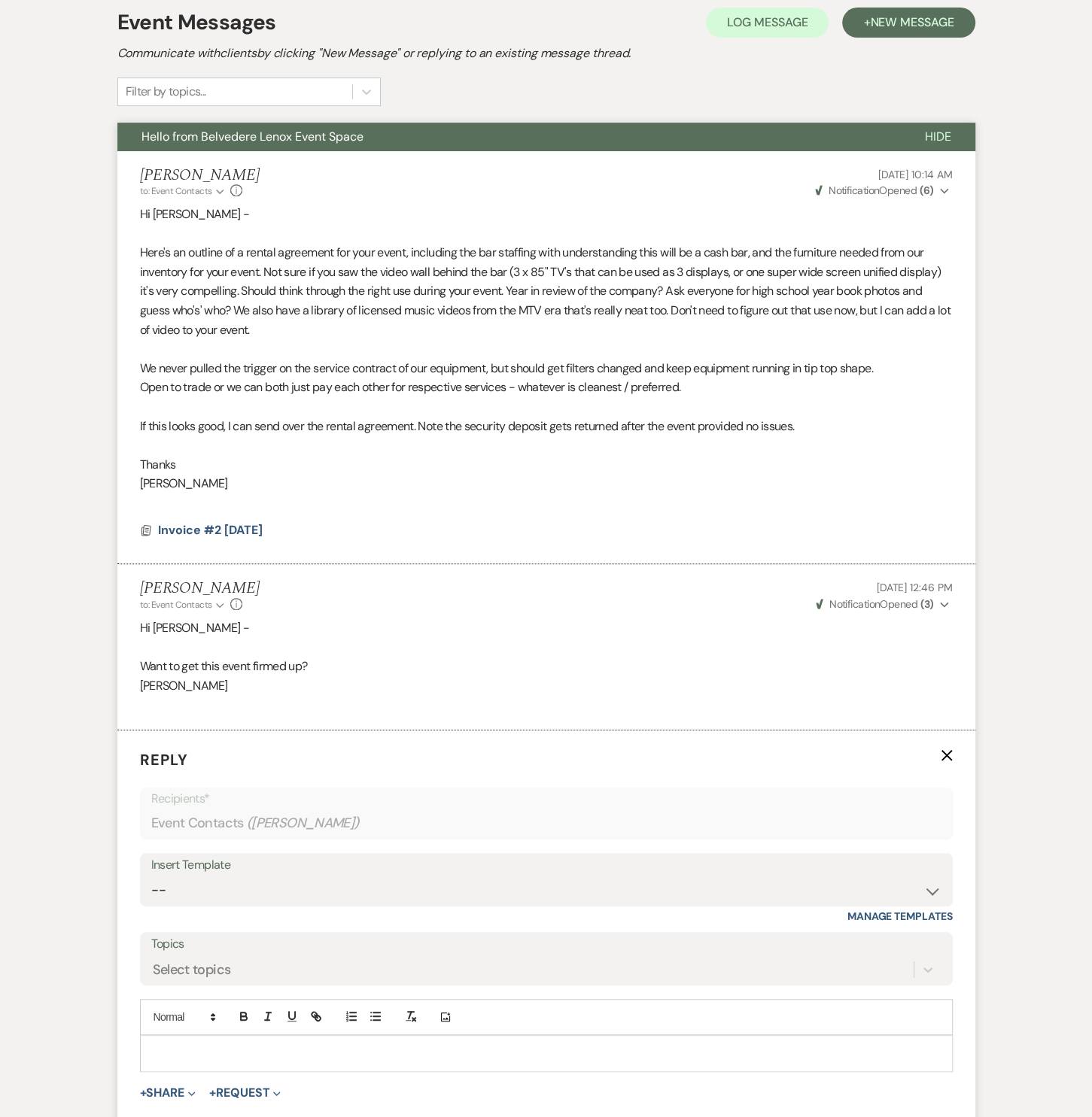
click at [195, 1038] on div at bounding box center [546, 1053] width 811 height 34
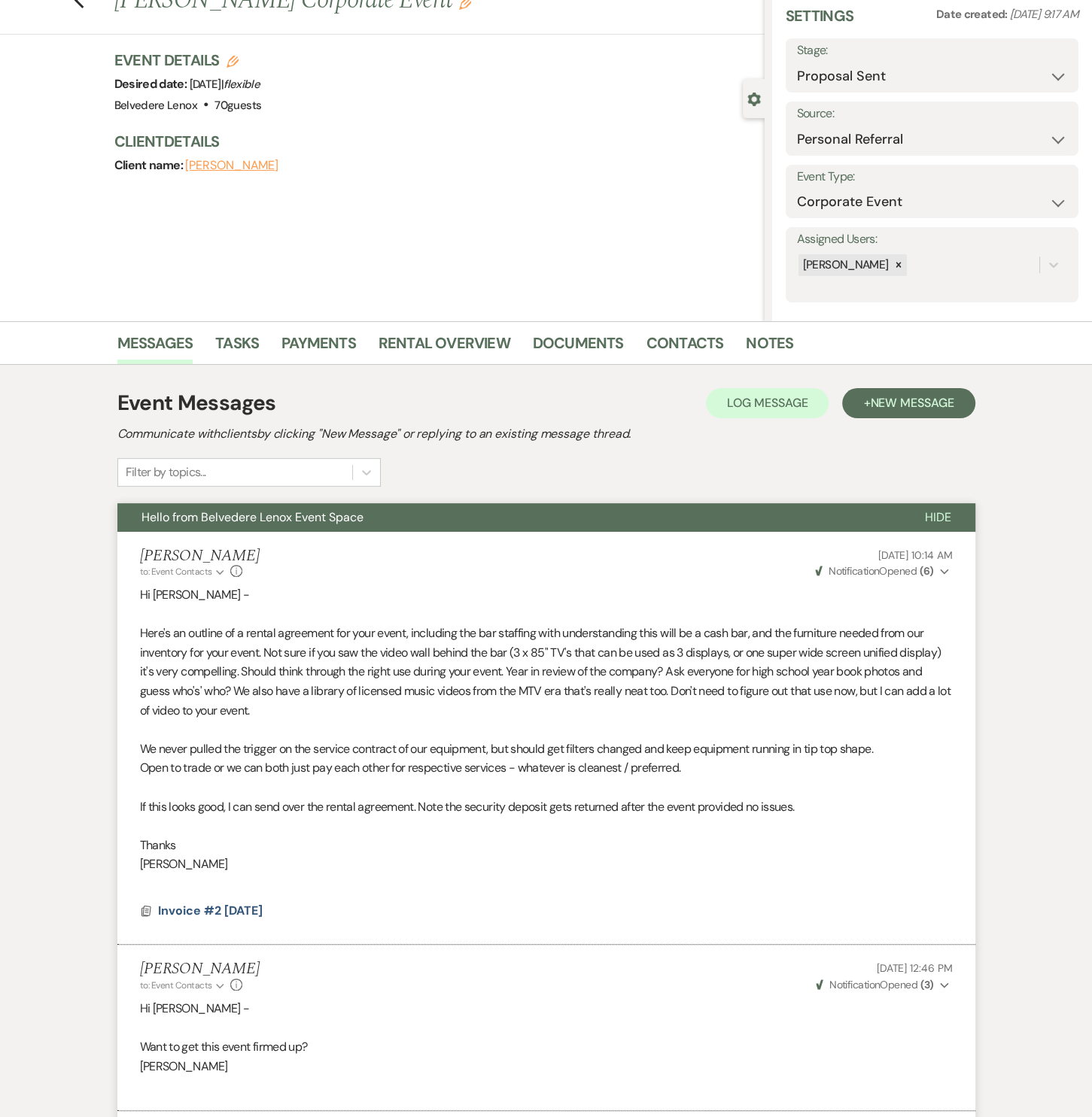
scroll to position [664, 0]
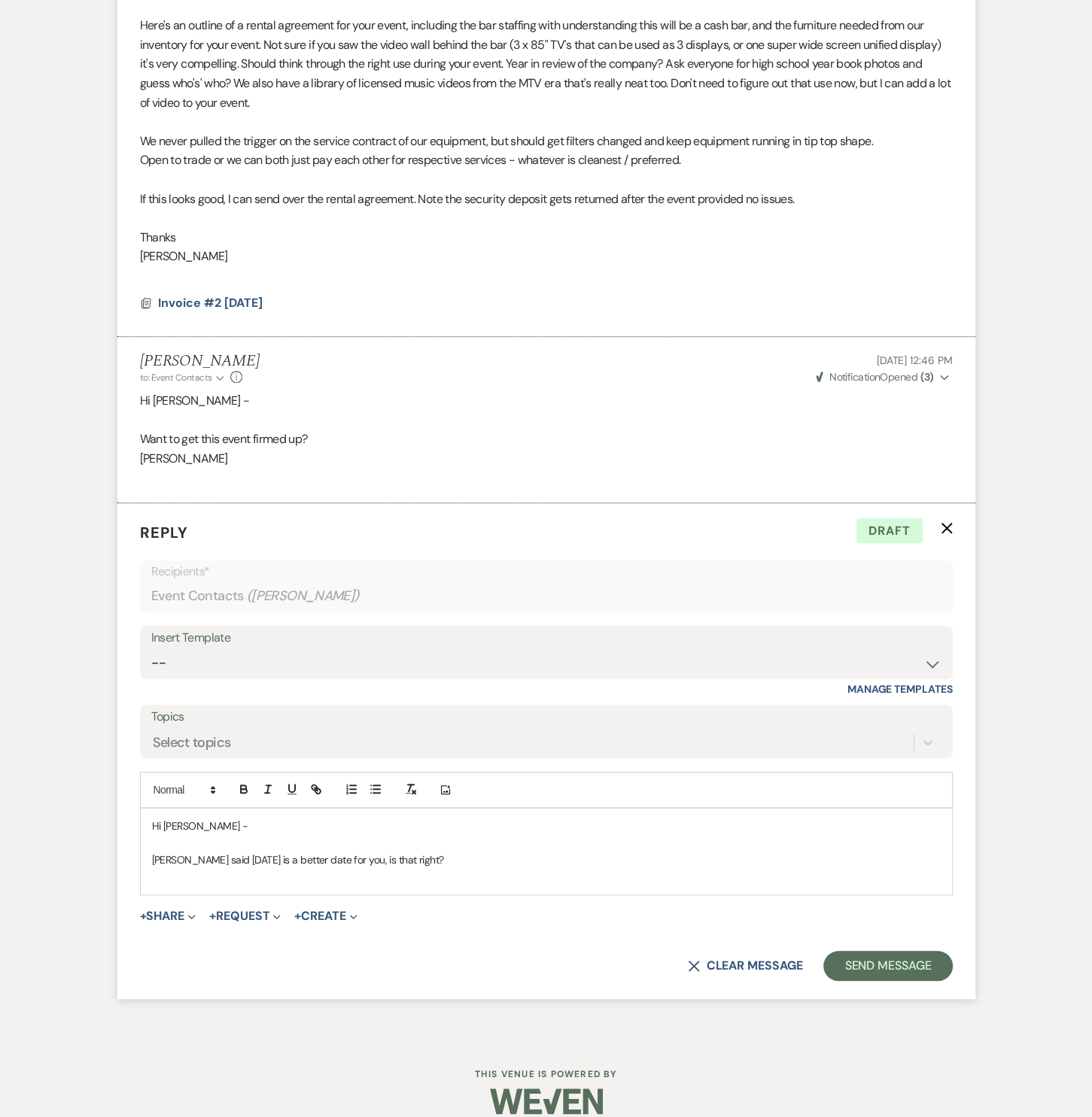
click at [498, 864] on p "Melissa said Tuesday November 18 is a better date for you, is that right?" at bounding box center [546, 860] width 789 height 17
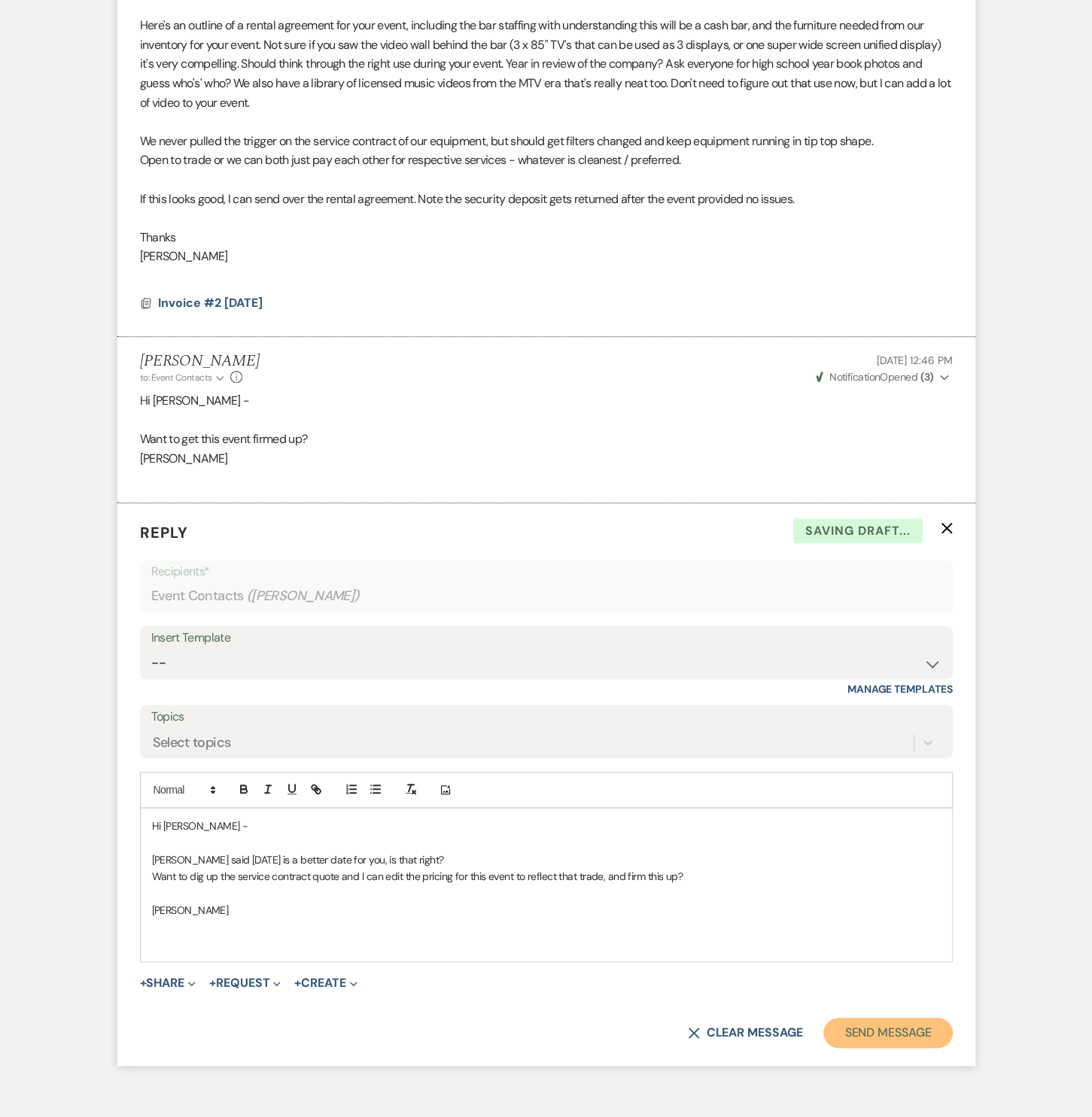
click at [889, 1038] on button "Send Message" at bounding box center [887, 1032] width 128 height 30
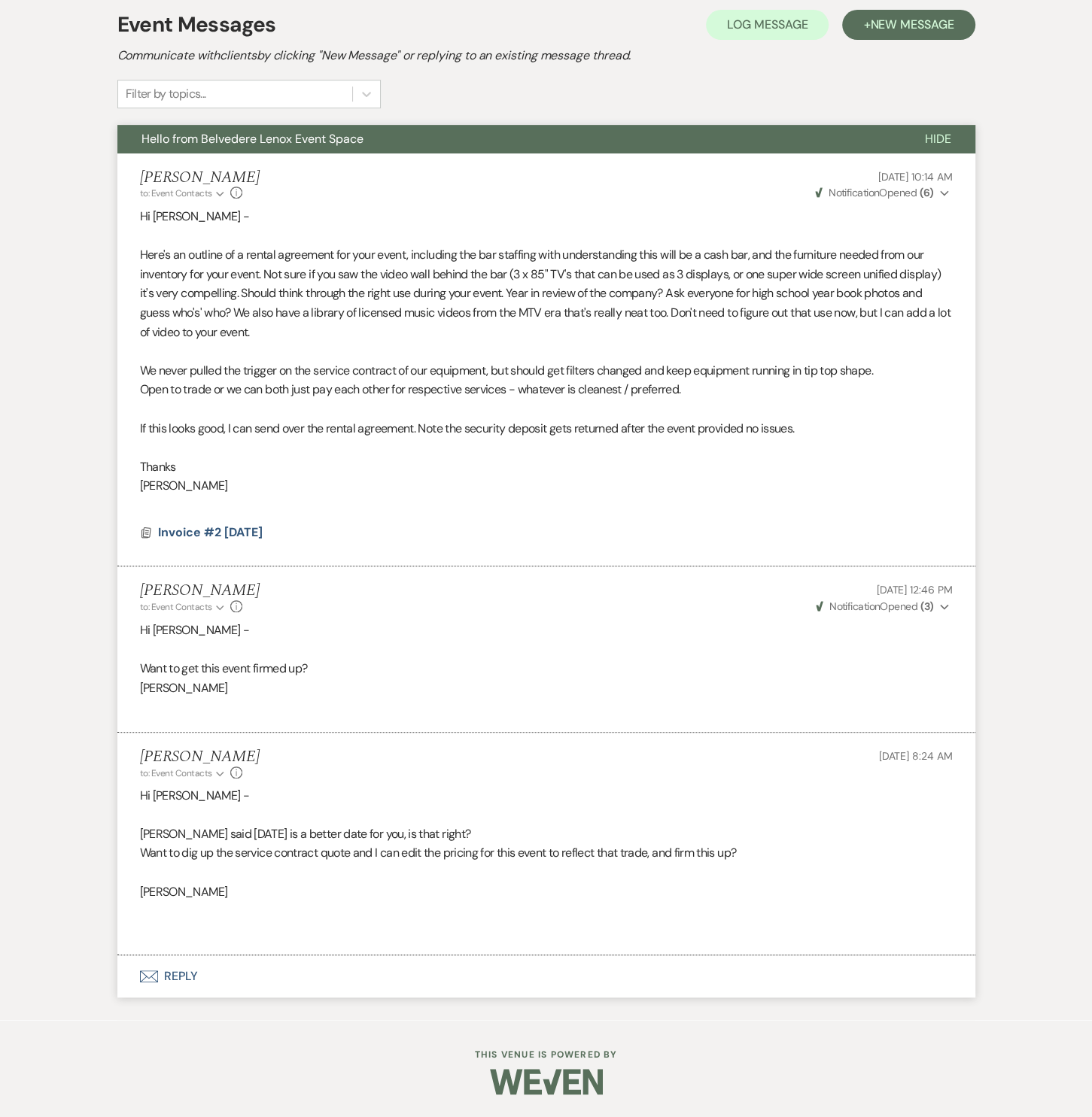
scroll to position [433, 0]
